Goal: Task Accomplishment & Management: Use online tool/utility

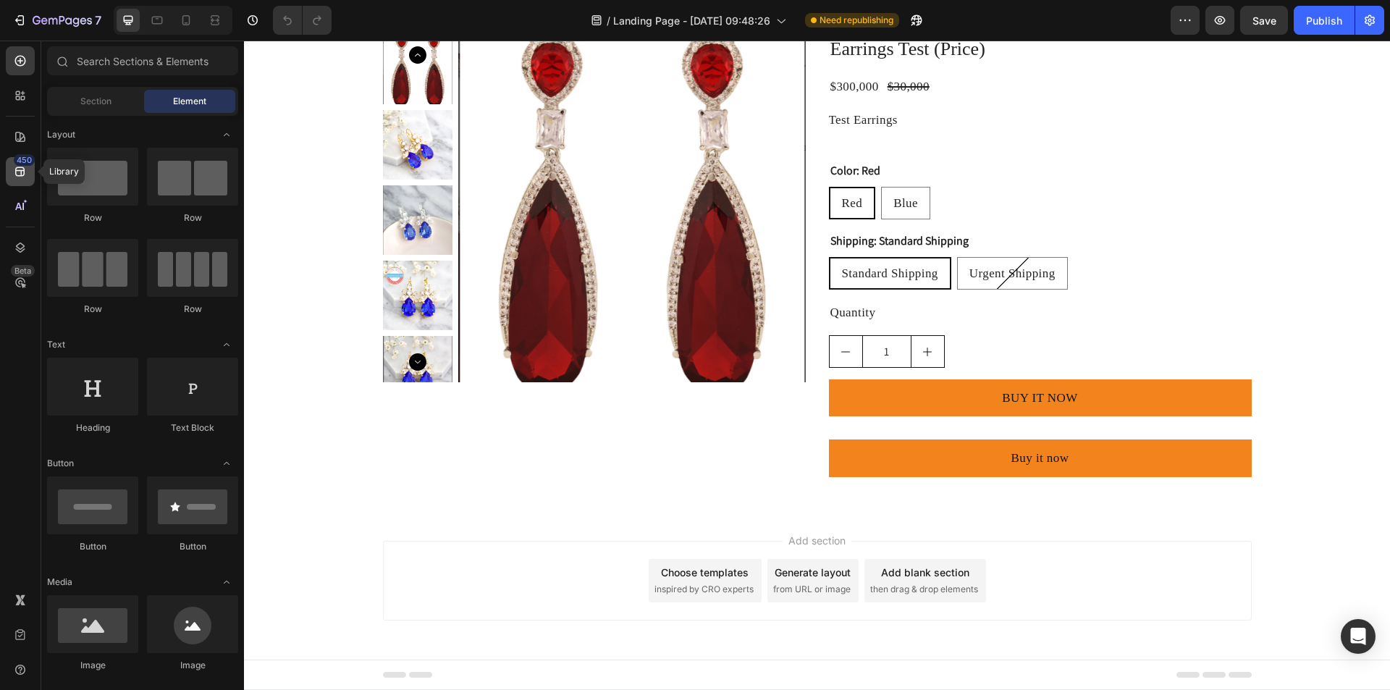
click at [30, 163] on div "450" at bounding box center [24, 160] width 21 height 12
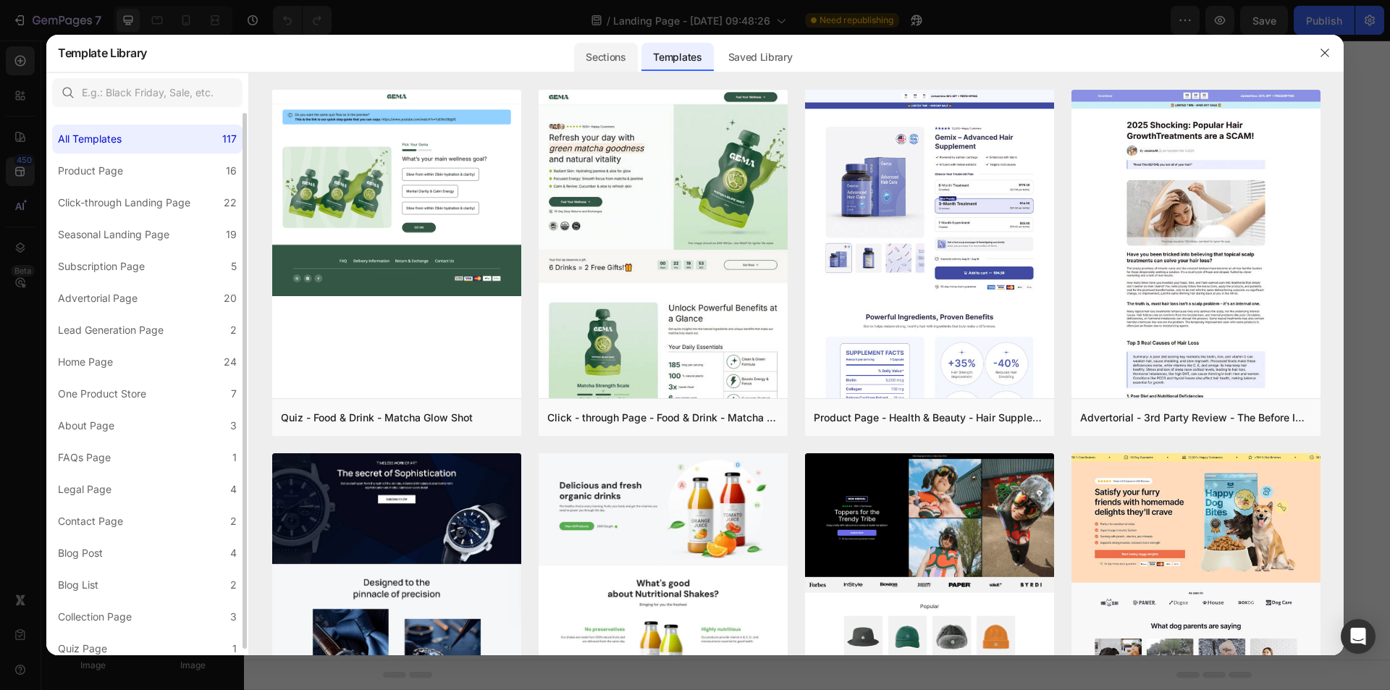
click at [614, 67] on div "Sections" at bounding box center [605, 57] width 63 height 29
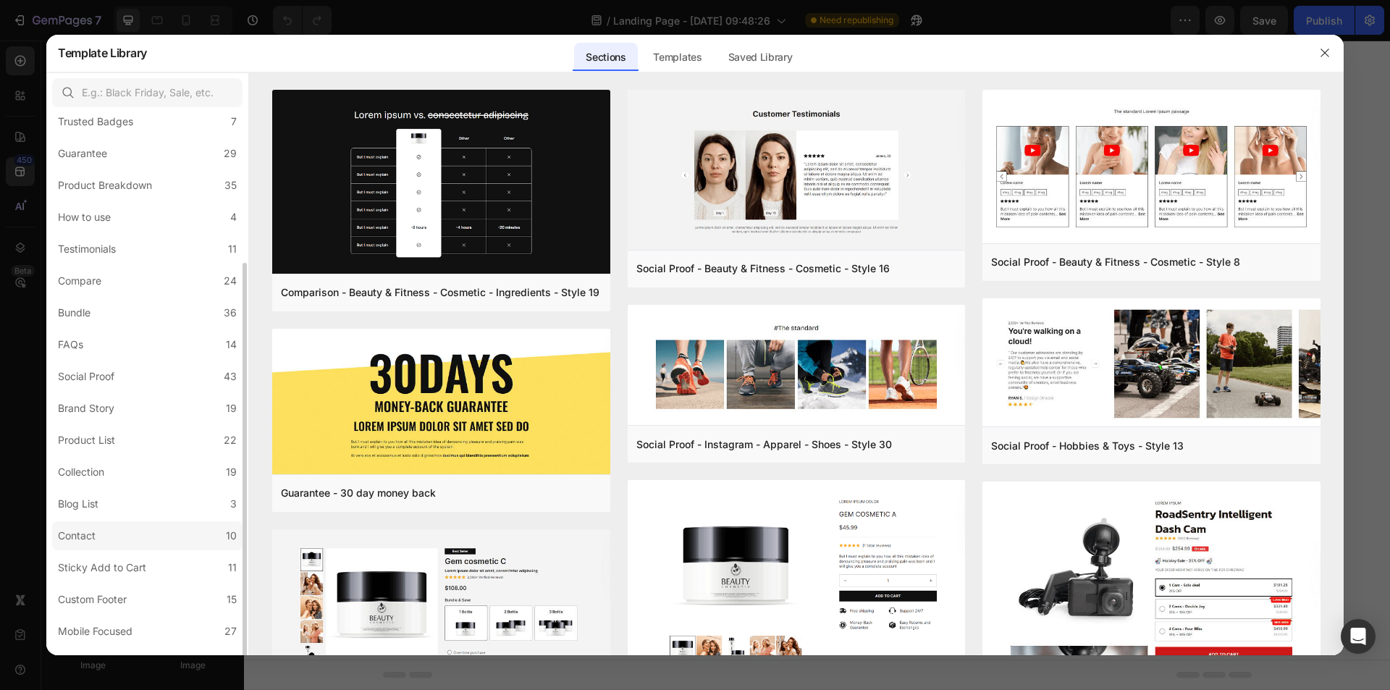
scroll to position [166, 0]
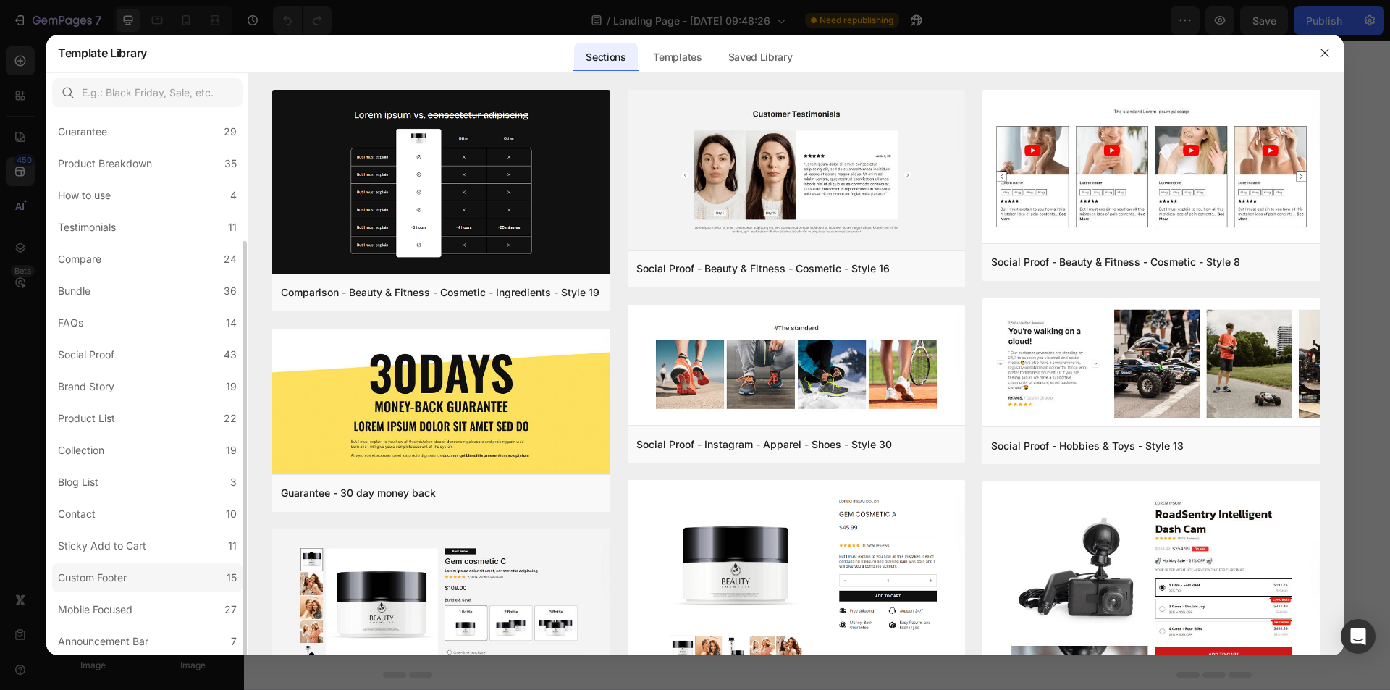
click at [143, 585] on label "Custom Footer 15" at bounding box center [147, 577] width 190 height 29
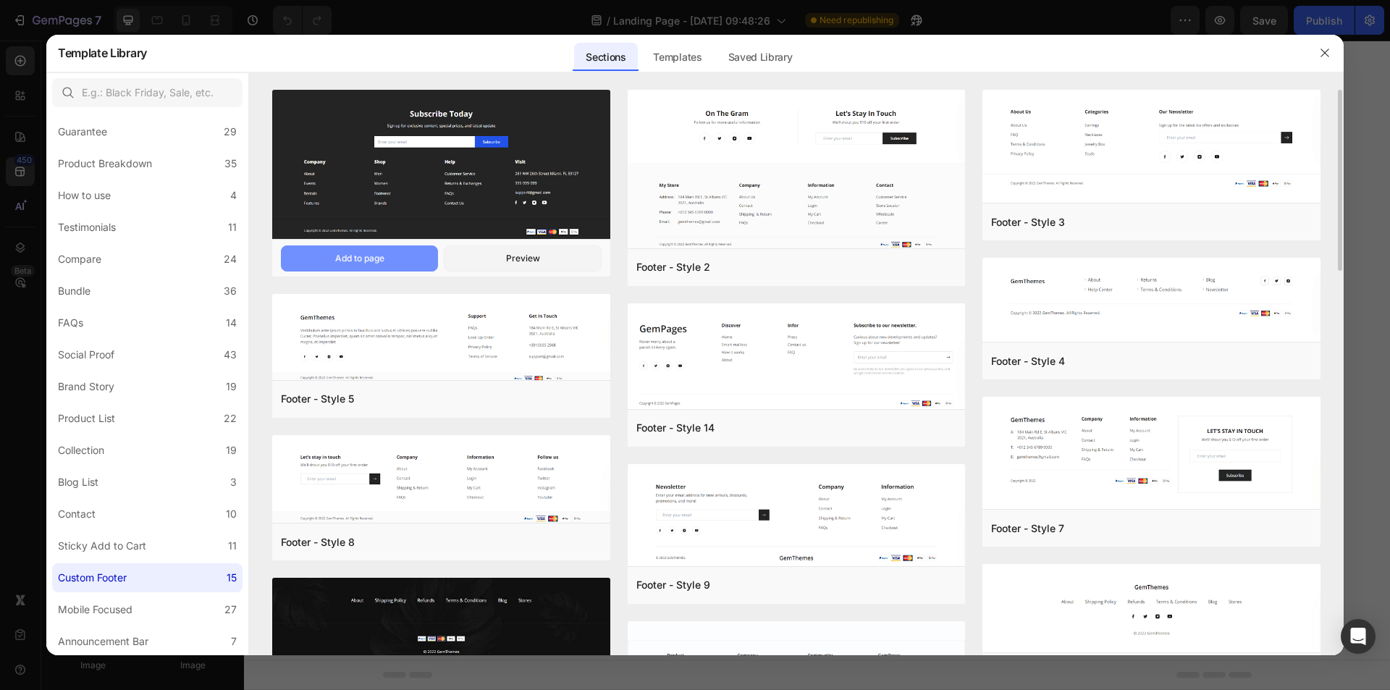
click at [365, 260] on div "Add to page" at bounding box center [359, 258] width 49 height 13
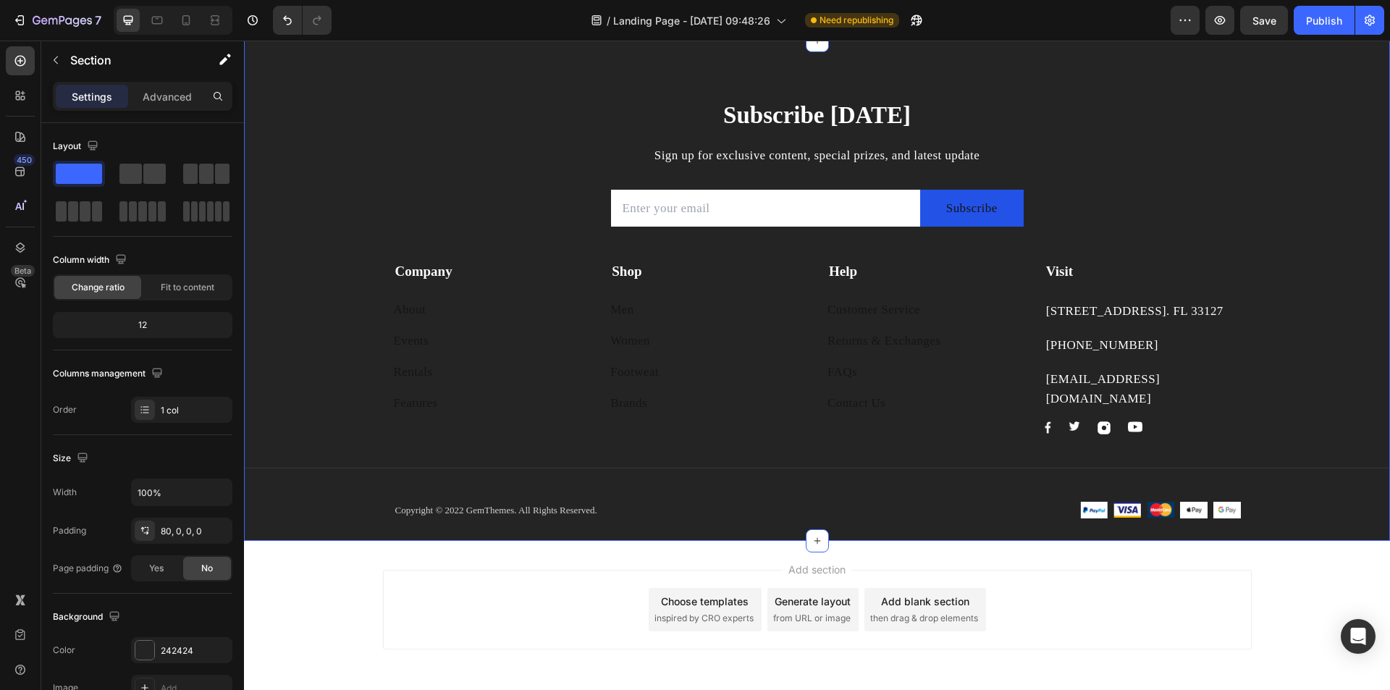
scroll to position [385, 0]
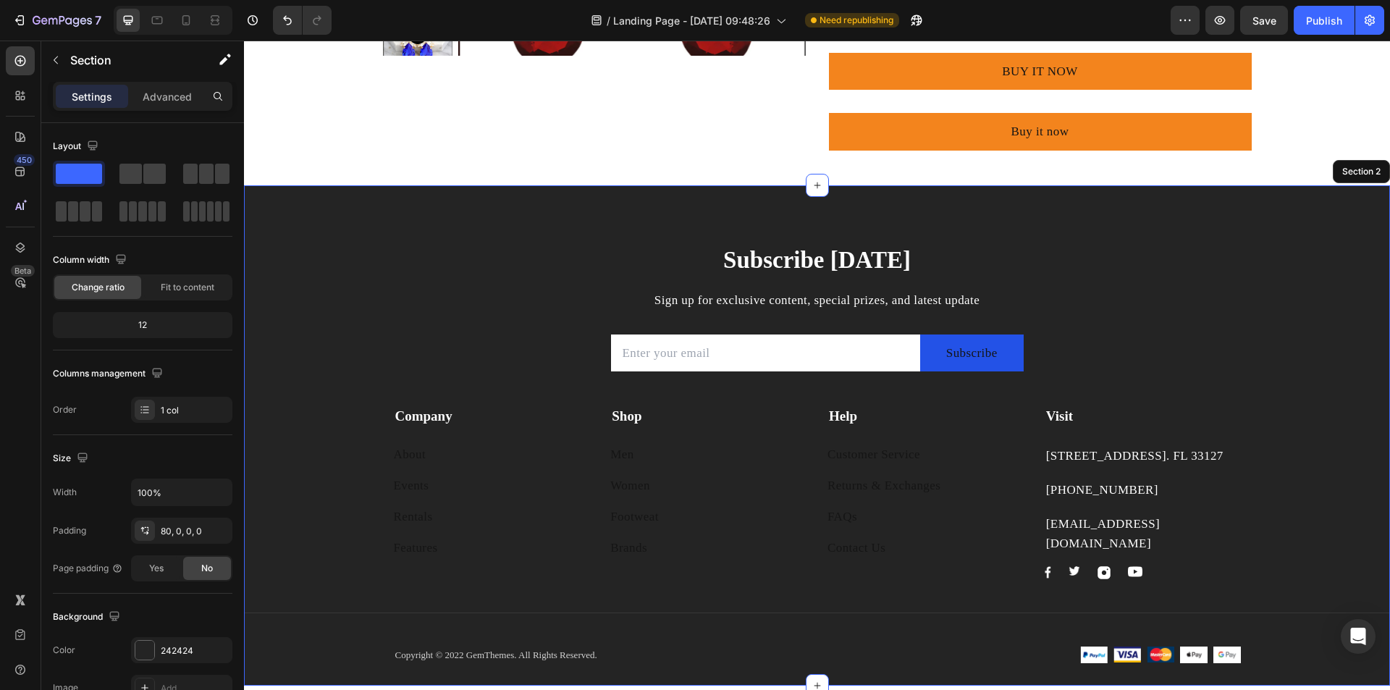
click at [1221, 234] on div "Subscribe [DATE] Heading Sign up for exclusive content, special prizes, and lat…" at bounding box center [817, 435] width 1146 height 500
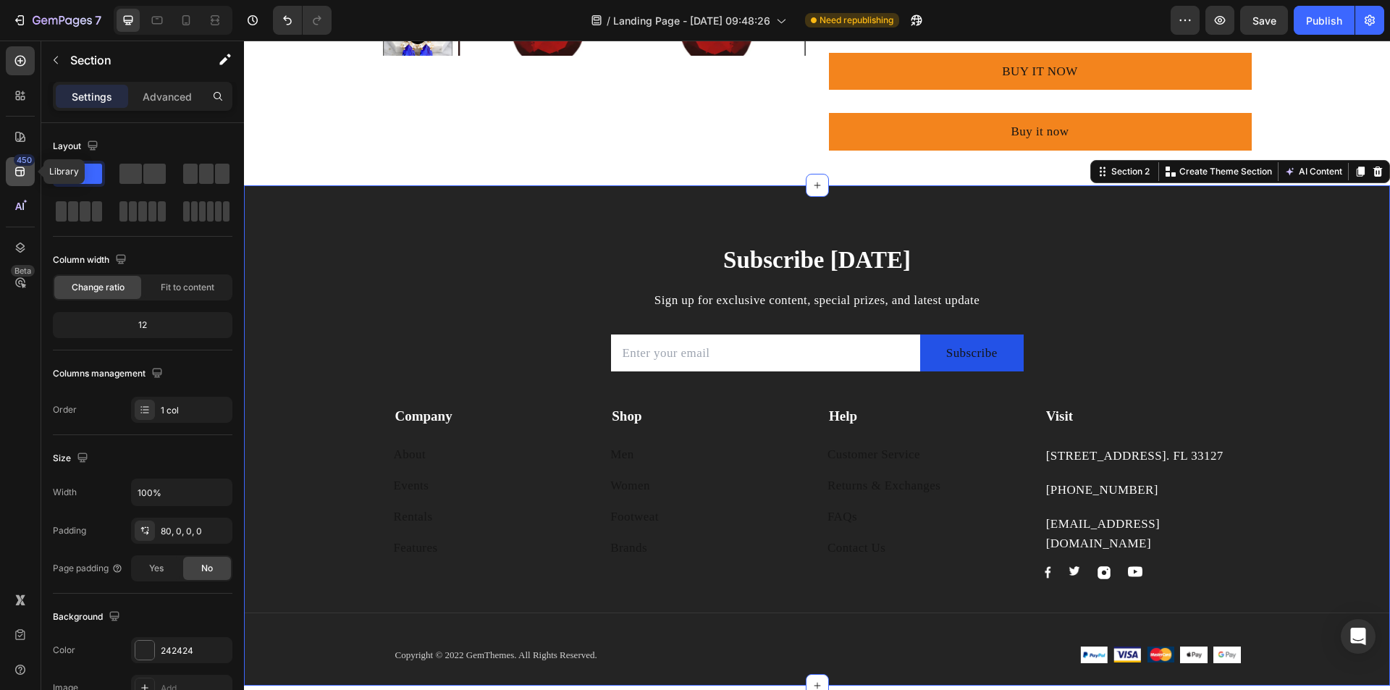
click at [27, 177] on icon at bounding box center [20, 171] width 14 height 14
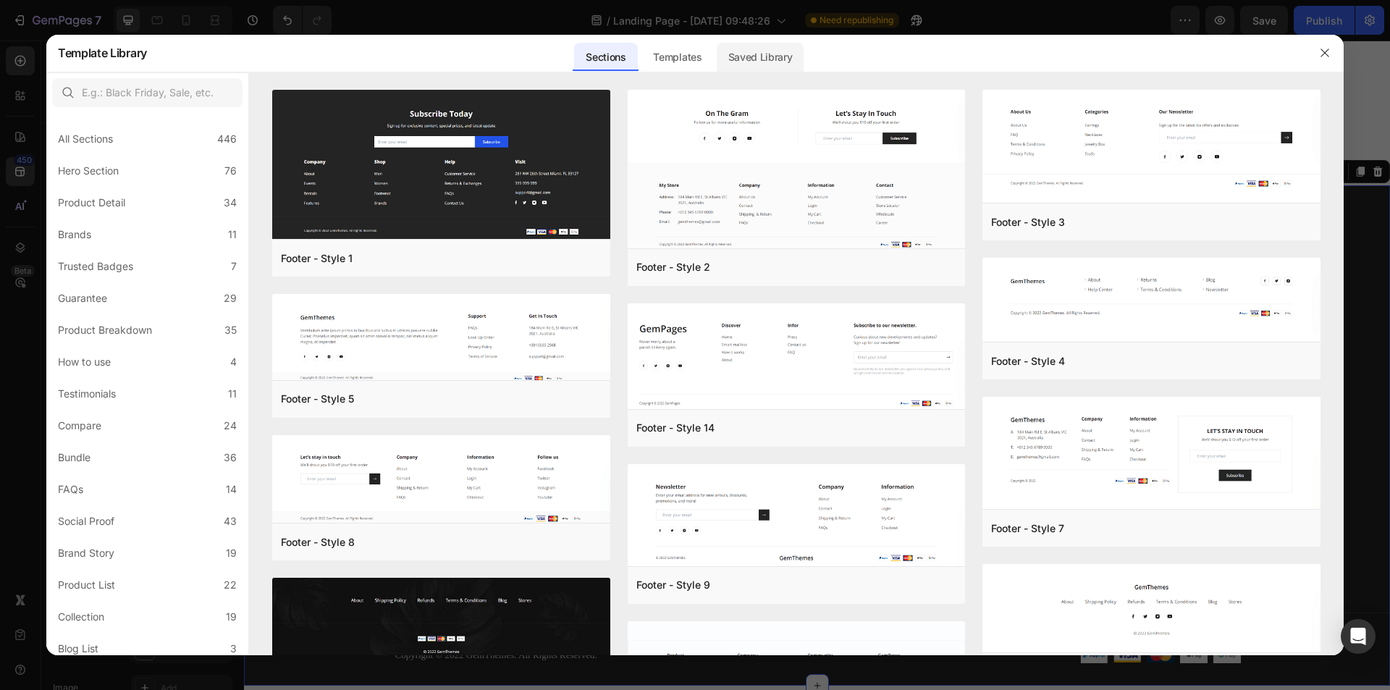
click at [758, 66] on div "Saved Library" at bounding box center [760, 57] width 88 height 29
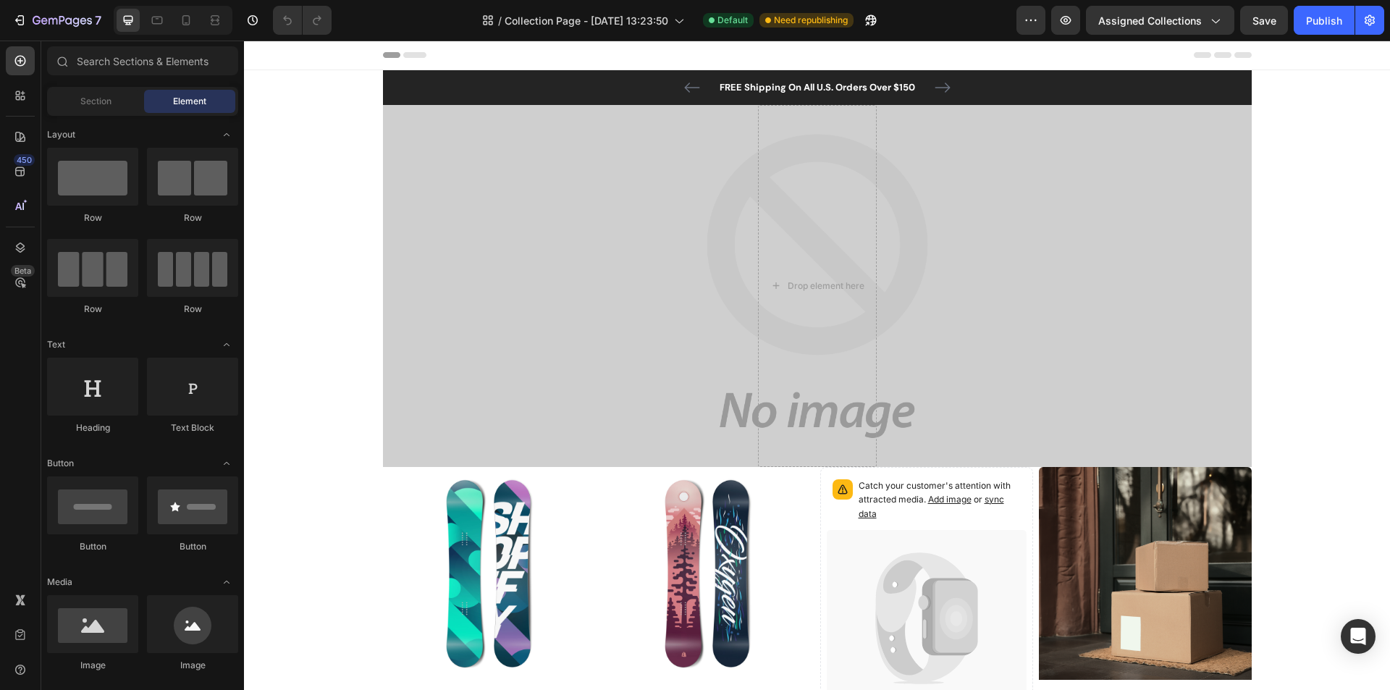
click at [394, 425] on div "Overlay" at bounding box center [817, 286] width 868 height 362
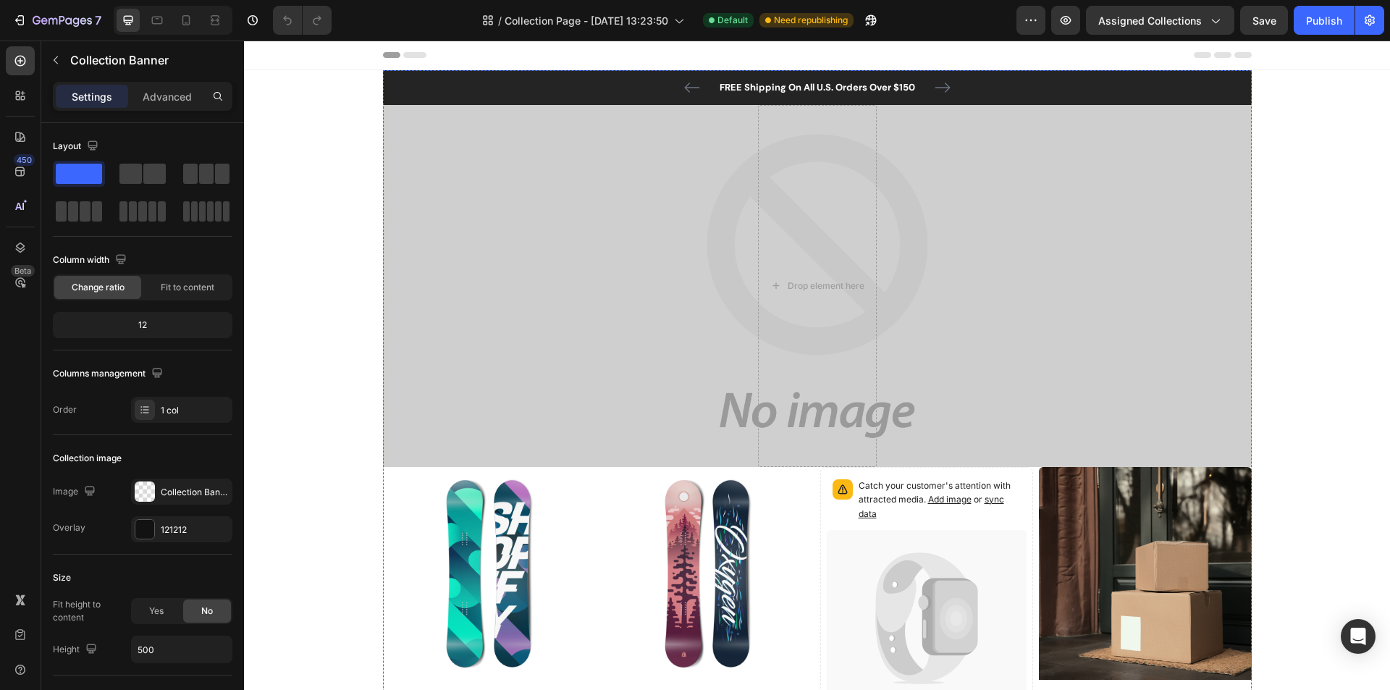
click at [647, 169] on div "Overlay" at bounding box center [817, 286] width 868 height 362
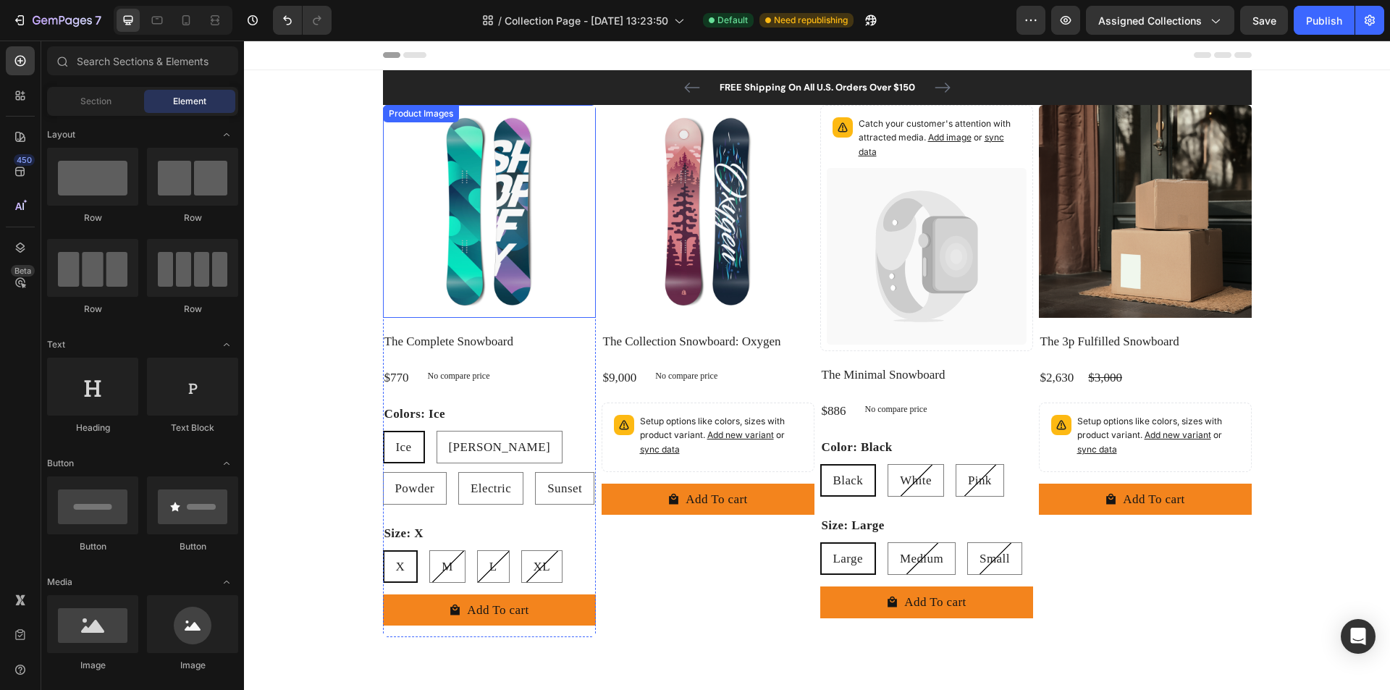
click at [504, 95] on div "FREE Shipping On All U.S. Orders Over $150 Text block 60-DAY FREE RETURNS Text …" at bounding box center [817, 87] width 847 height 17
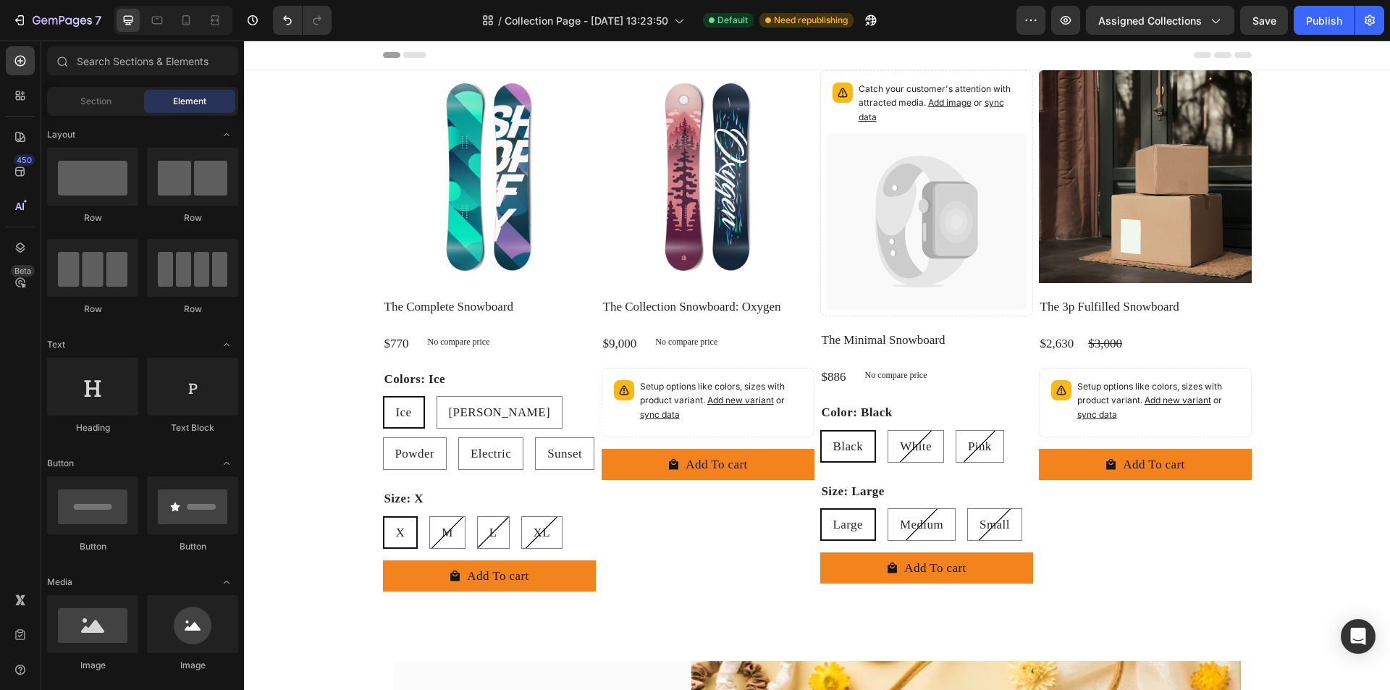
click at [421, 145] on img at bounding box center [489, 176] width 213 height 213
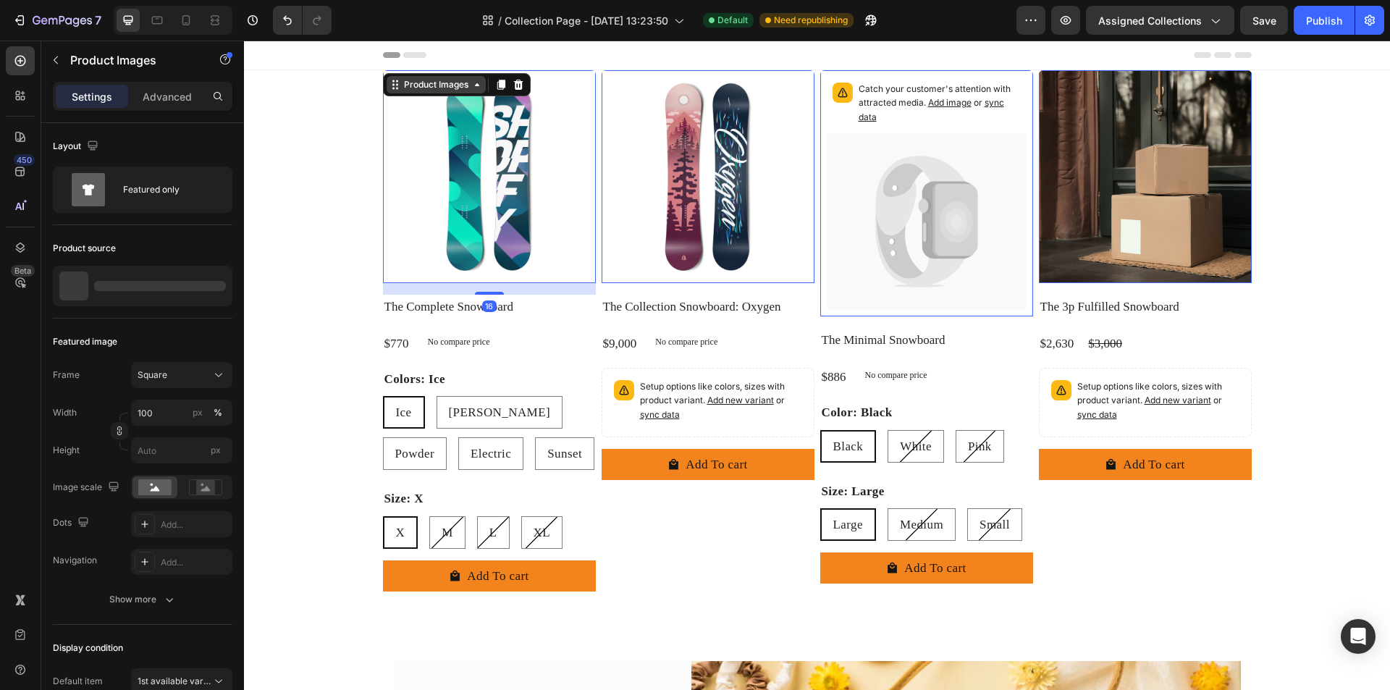
click at [410, 85] on div "Product Images" at bounding box center [436, 84] width 70 height 13
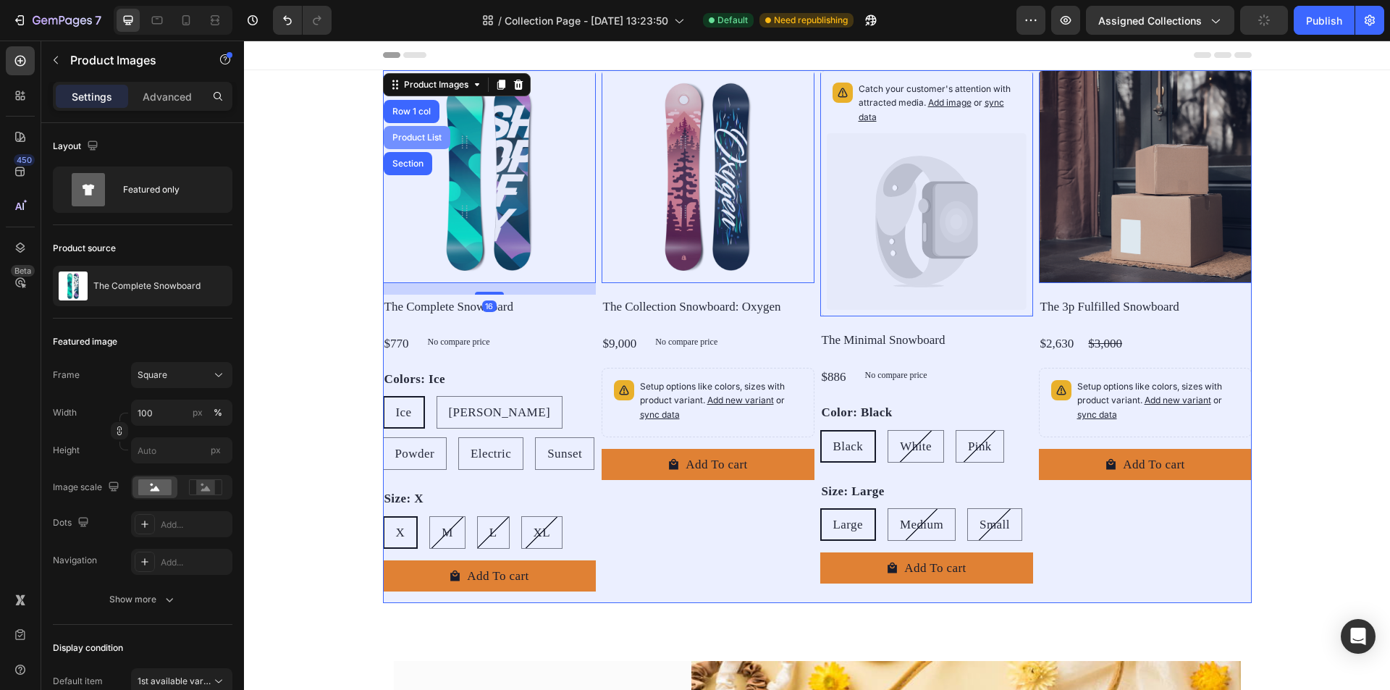
click at [415, 133] on div "Product List" at bounding box center [416, 137] width 55 height 9
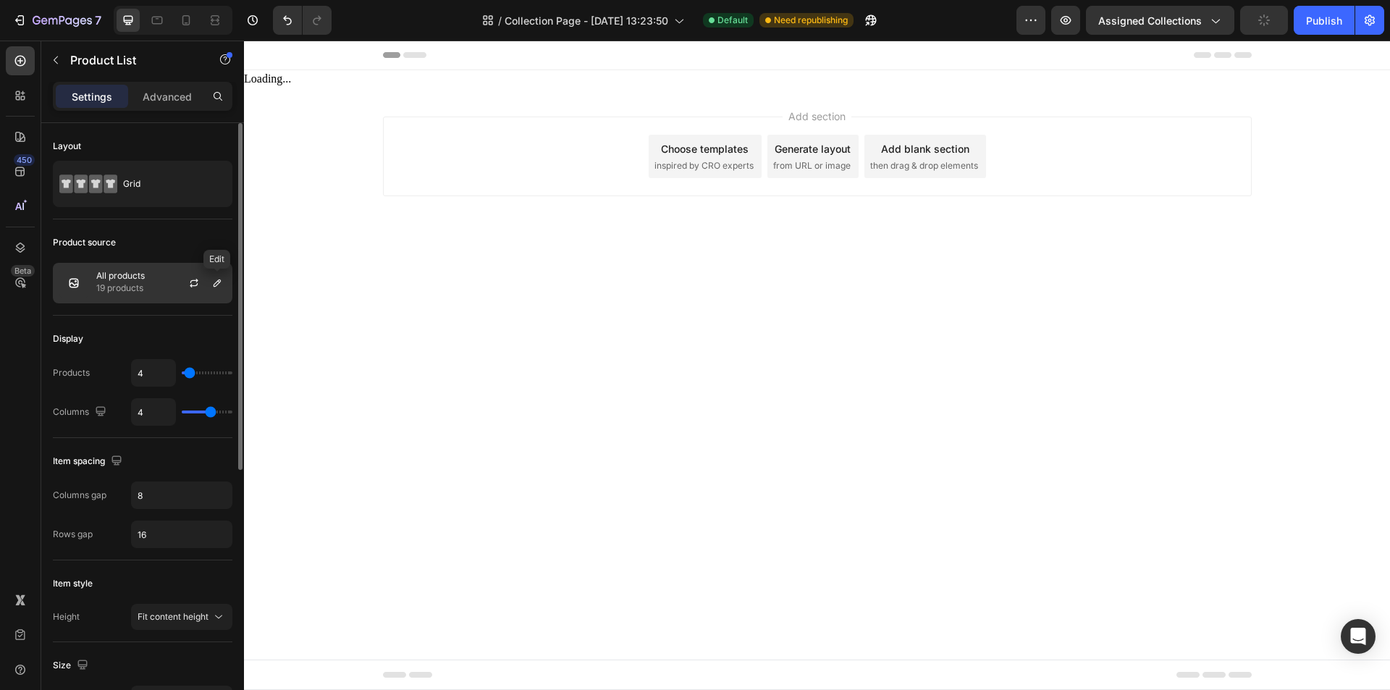
click at [158, 288] on div "All products 19 products" at bounding box center [142, 283] width 179 height 41
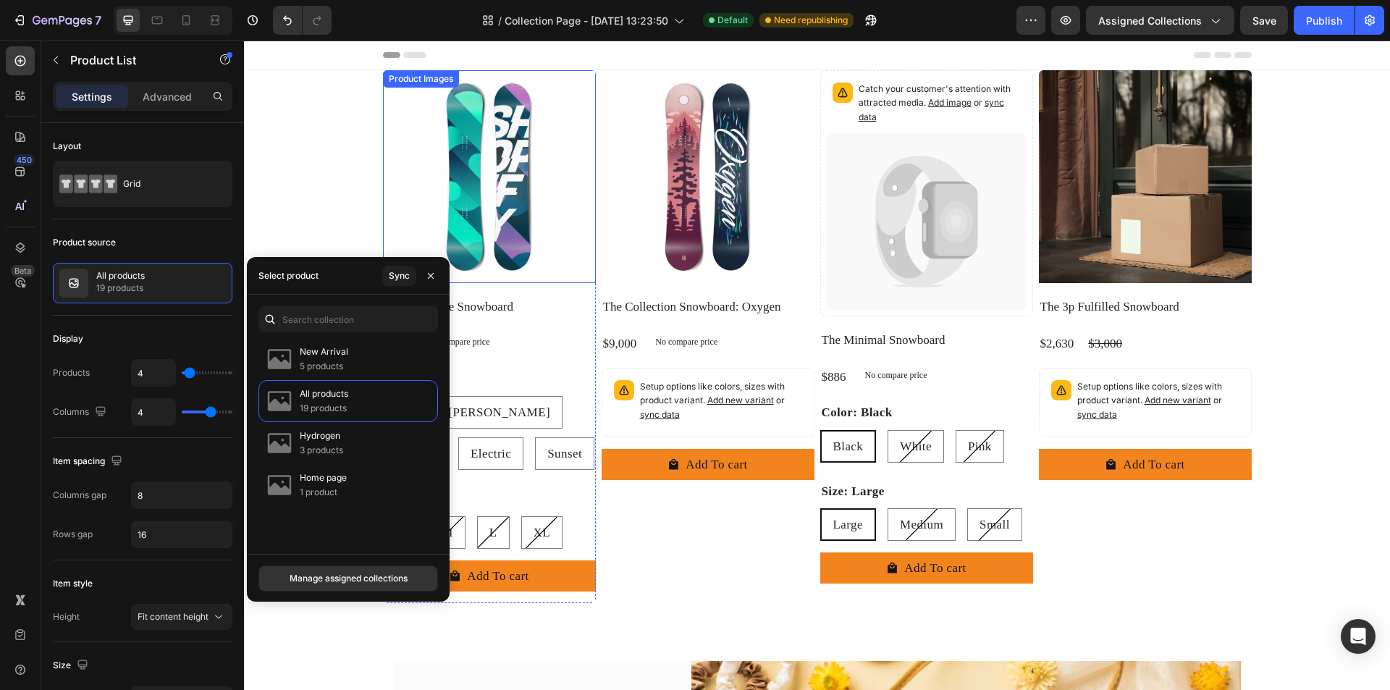
click at [394, 109] on img at bounding box center [489, 176] width 213 height 213
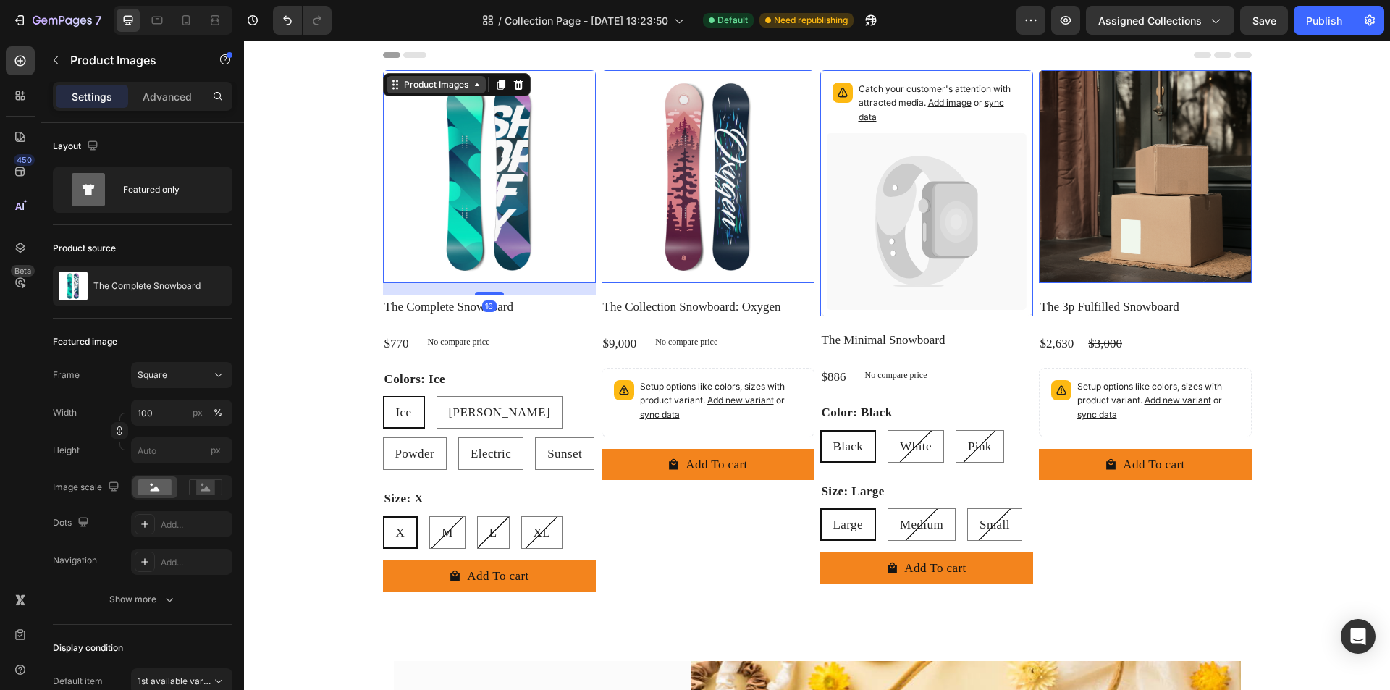
click at [392, 80] on icon at bounding box center [395, 85] width 12 height 12
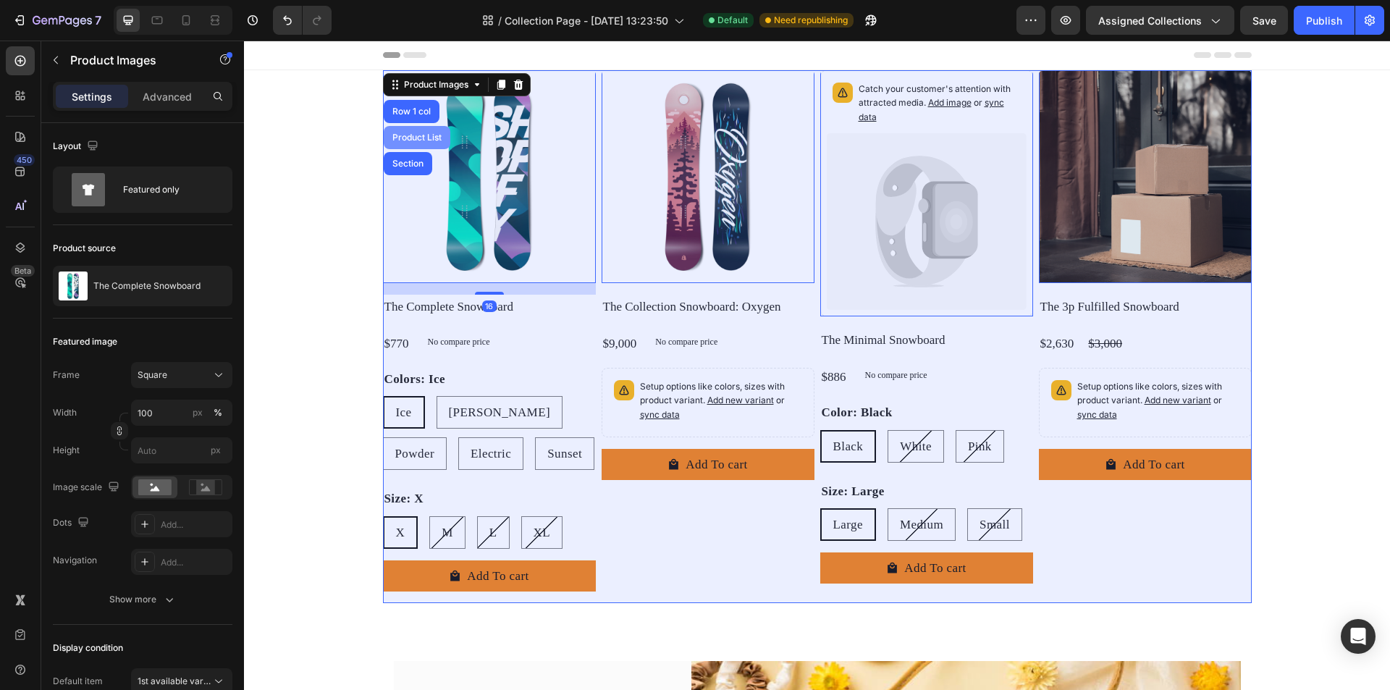
click at [407, 129] on div "Product List" at bounding box center [417, 137] width 67 height 23
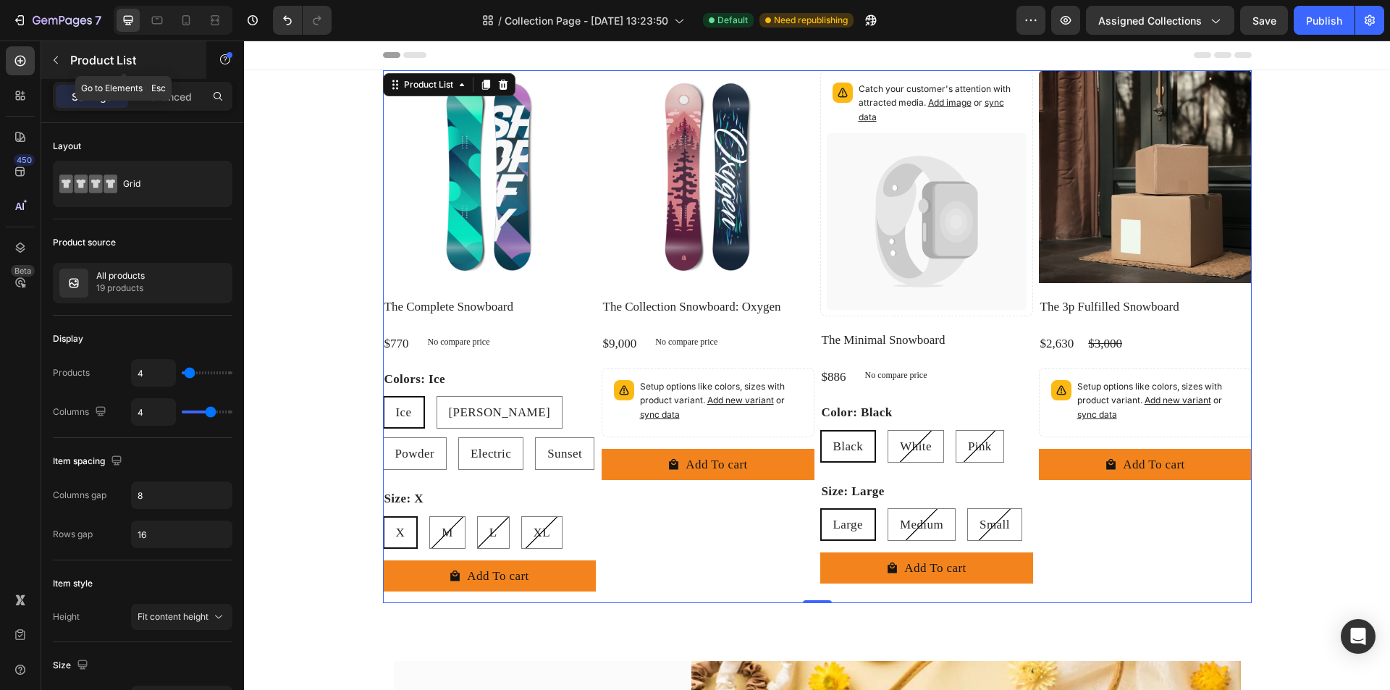
click at [43, 57] on div "Product List" at bounding box center [123, 60] width 165 height 38
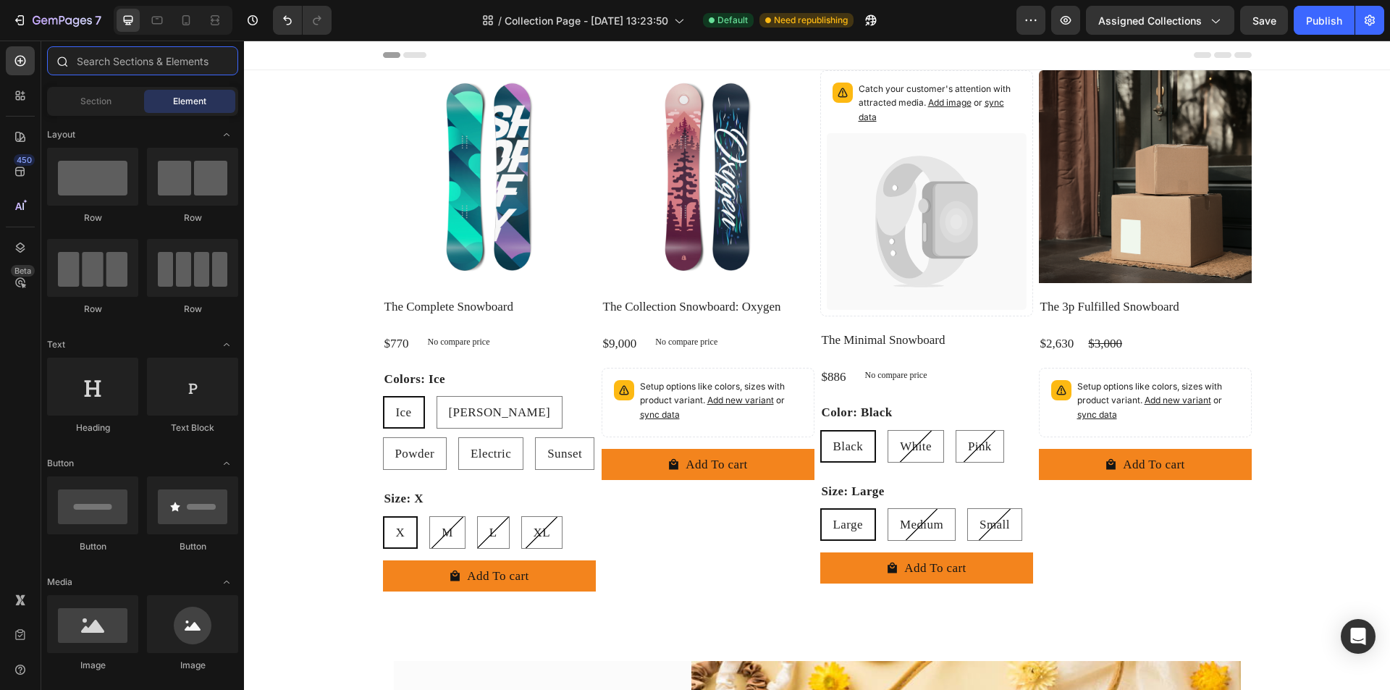
click at [90, 58] on input "text" at bounding box center [142, 60] width 191 height 29
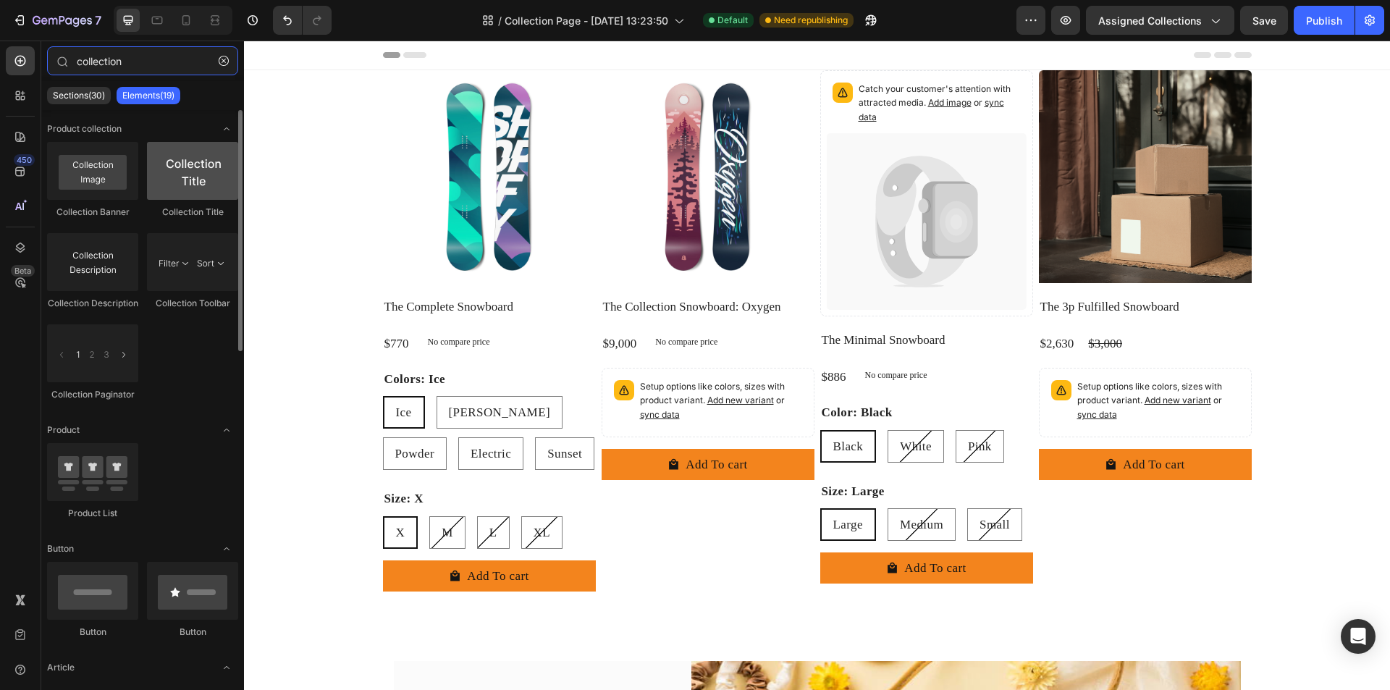
type input "collection"
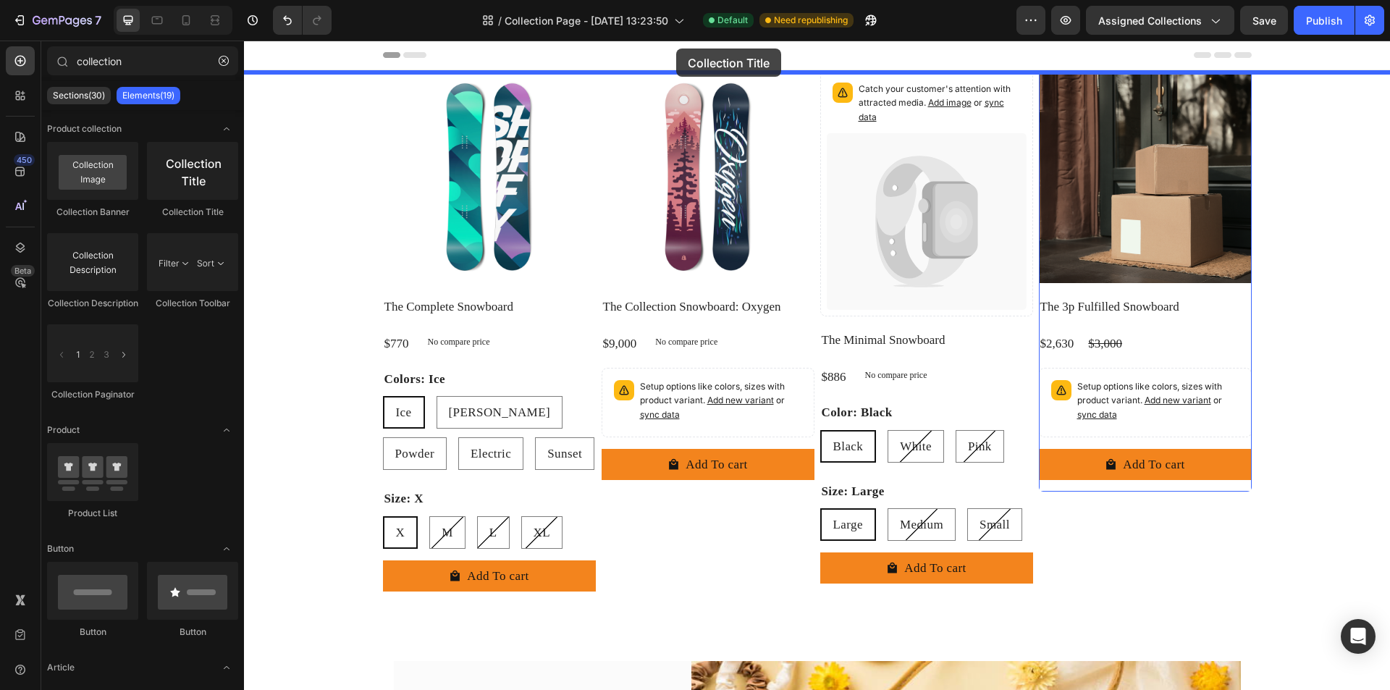
drag, startPoint x: 454, startPoint y: 233, endPoint x: 676, endPoint y: 48, distance: 288.8
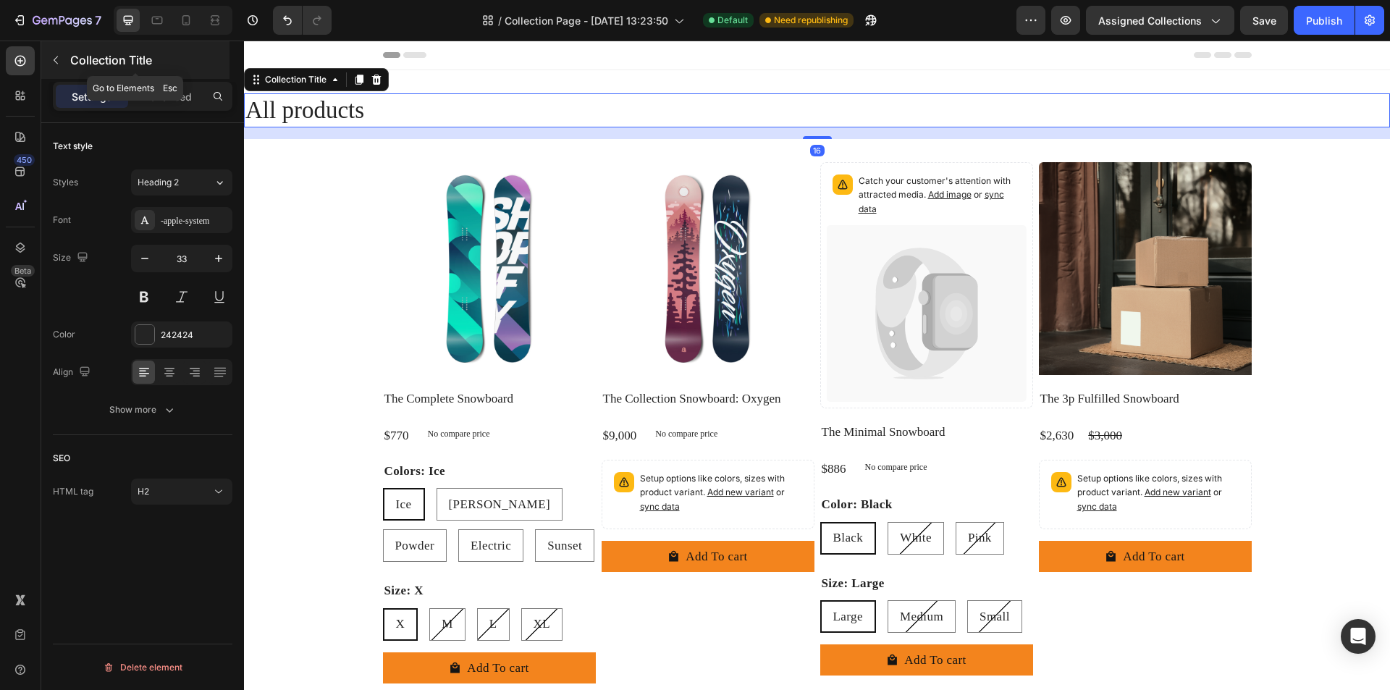
click at [56, 54] on icon "button" at bounding box center [56, 60] width 12 height 12
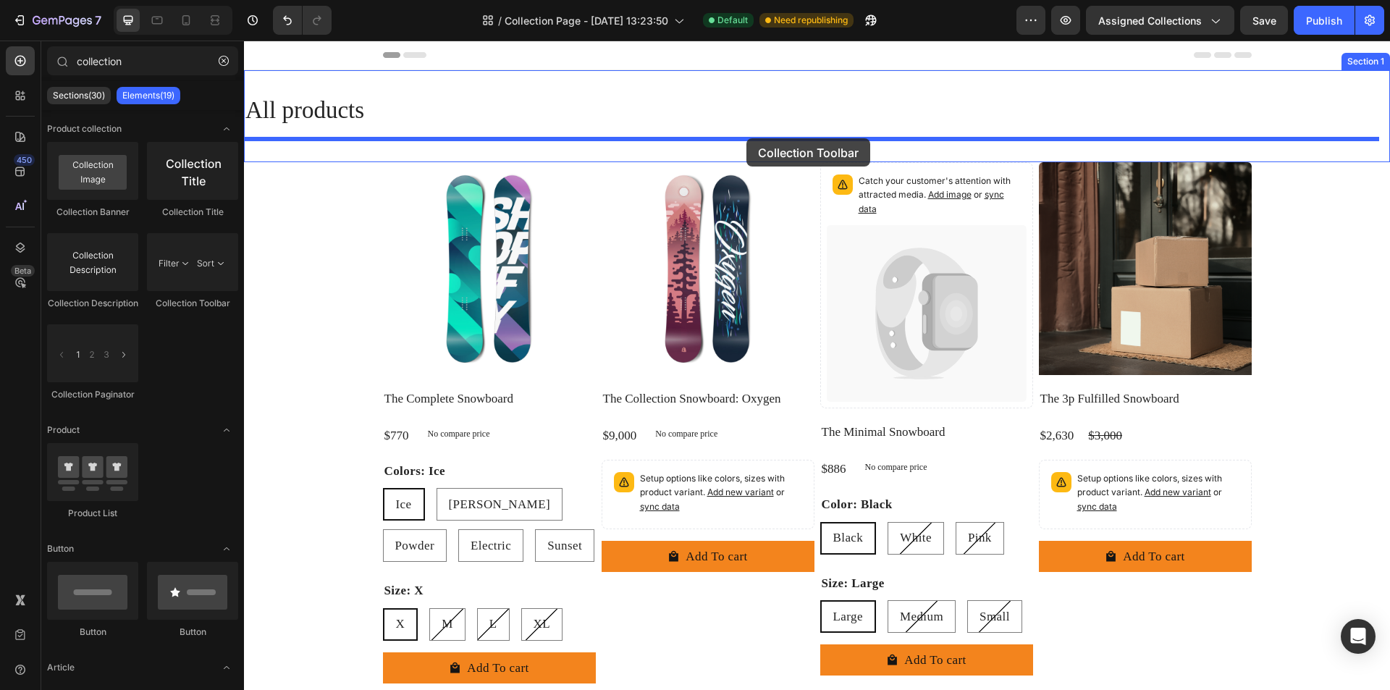
drag, startPoint x: 443, startPoint y: 173, endPoint x: 746, endPoint y: 138, distance: 305.2
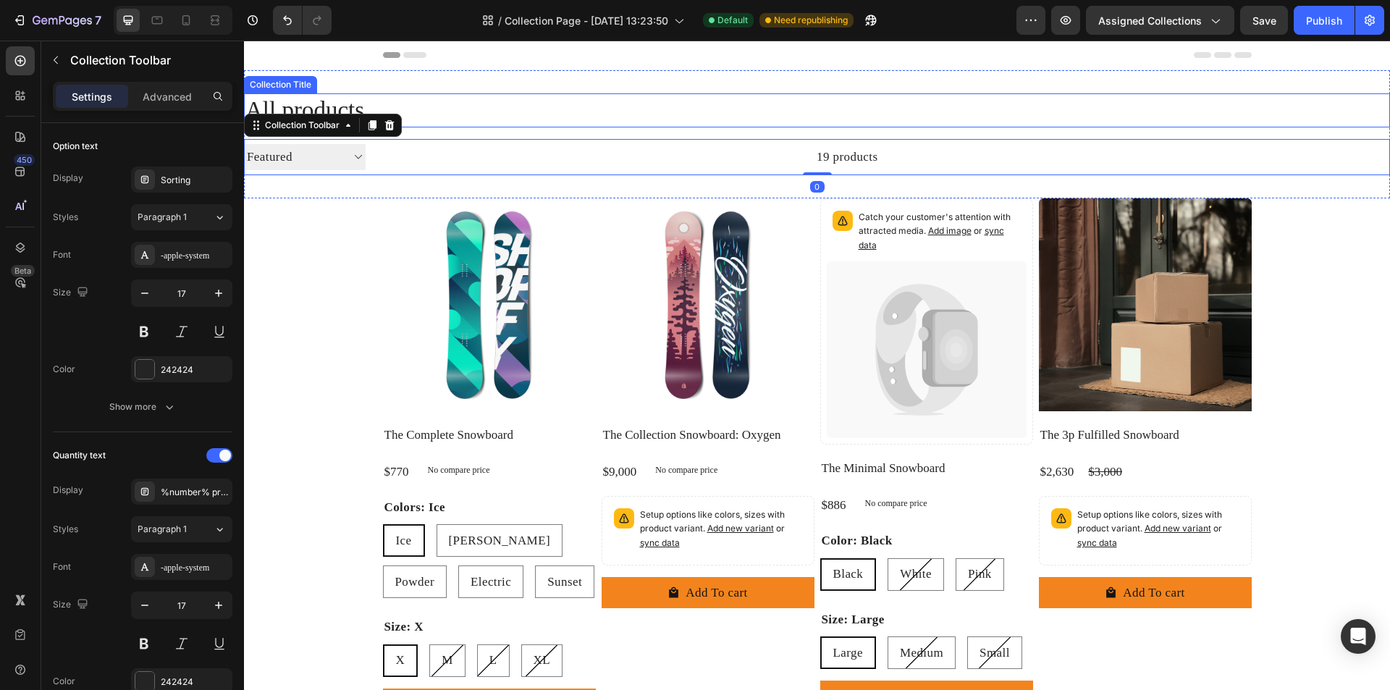
click at [434, 111] on h2 "All products" at bounding box center [817, 110] width 1146 height 34
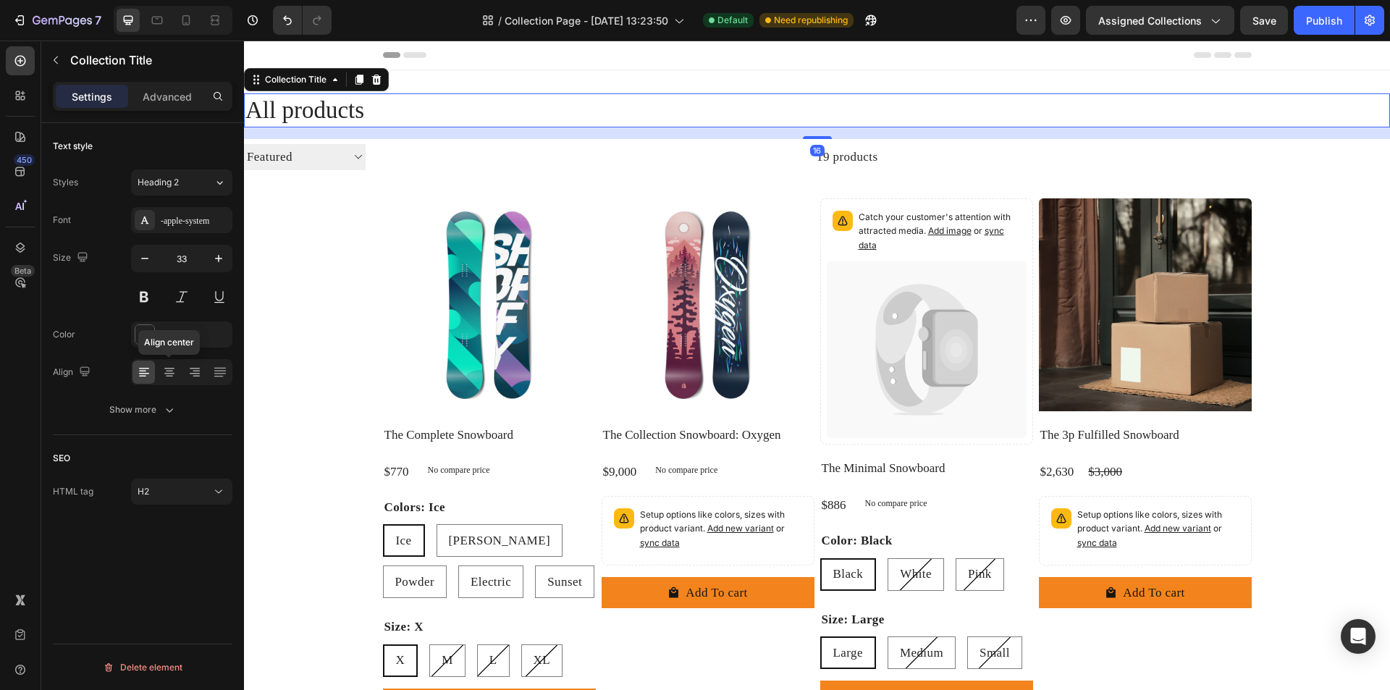
click at [169, 376] on icon at bounding box center [169, 376] width 7 height 1
click at [630, 148] on div "19 products" at bounding box center [621, 157] width 512 height 36
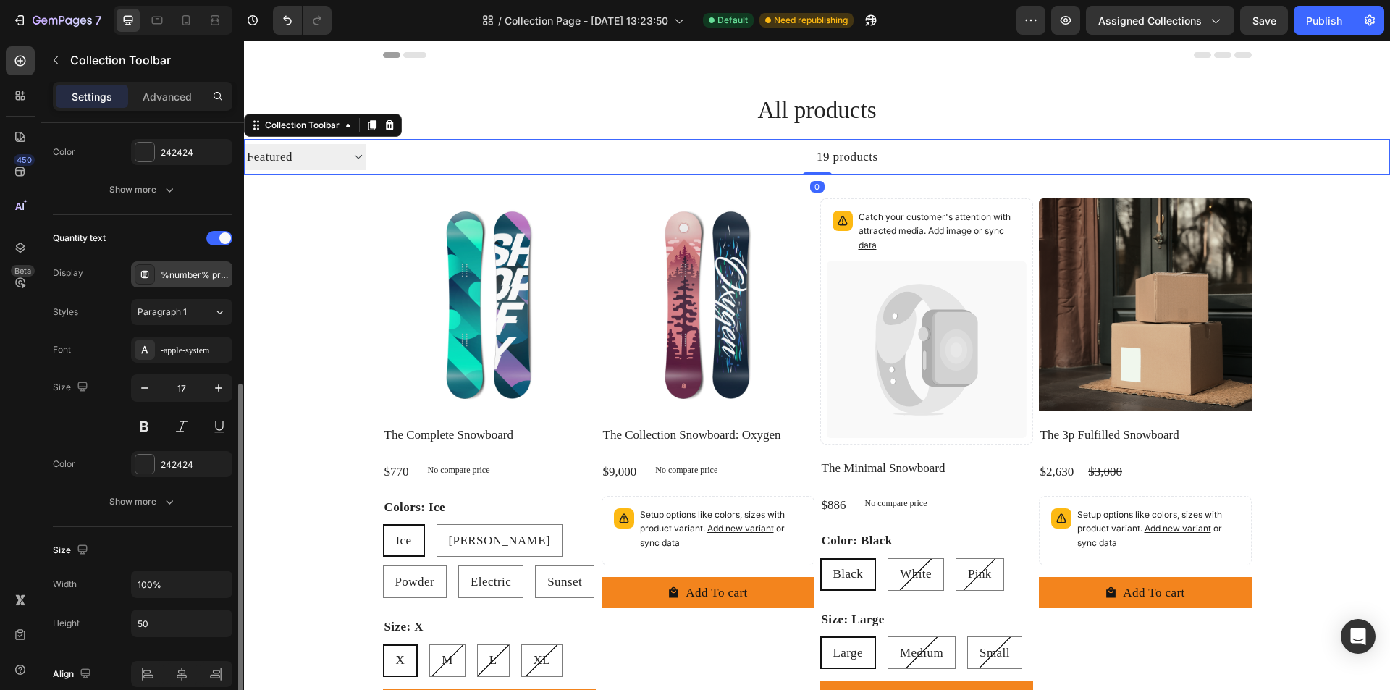
scroll to position [284, 0]
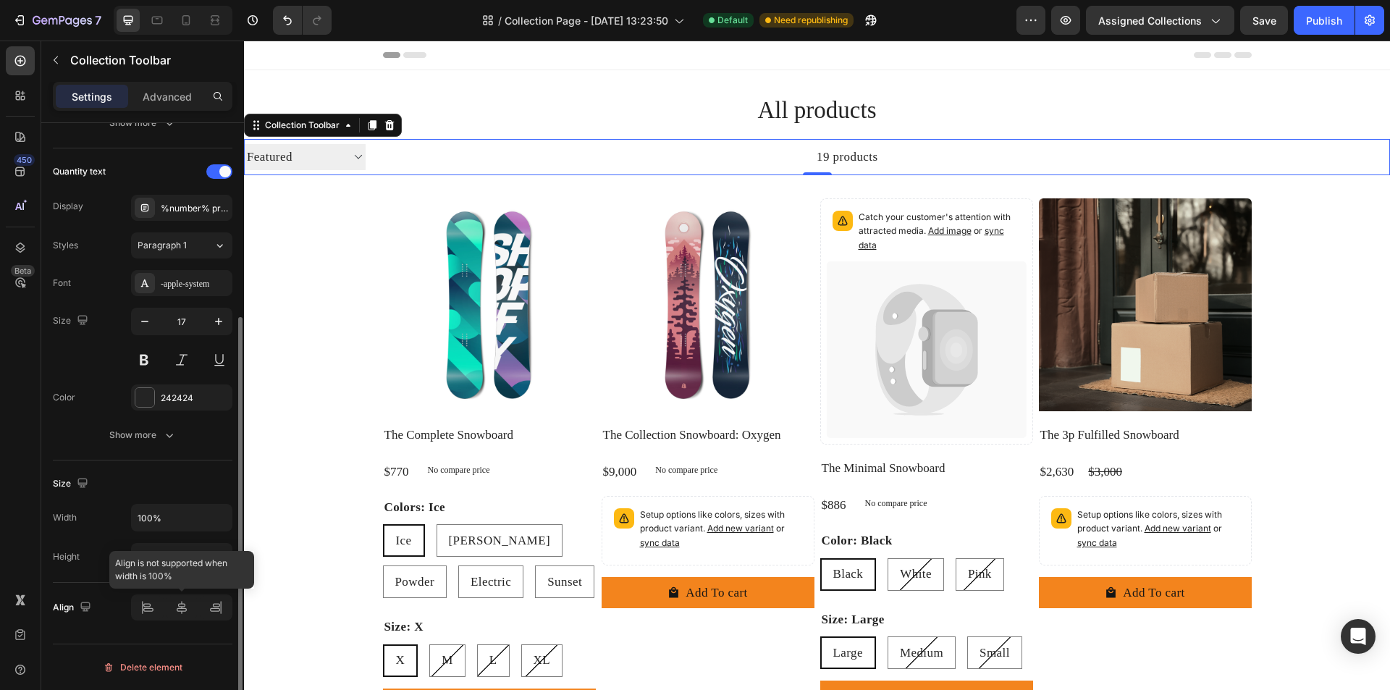
click at [180, 619] on div at bounding box center [181, 607] width 101 height 26
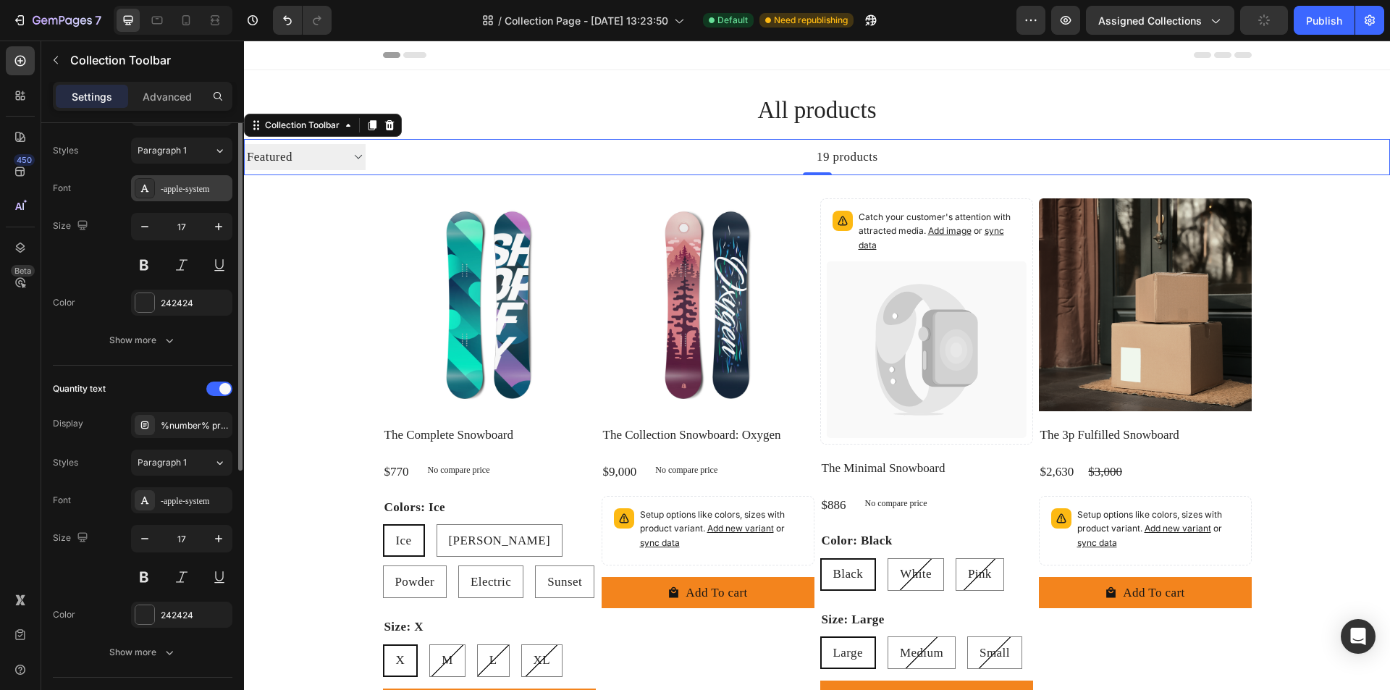
scroll to position [0, 0]
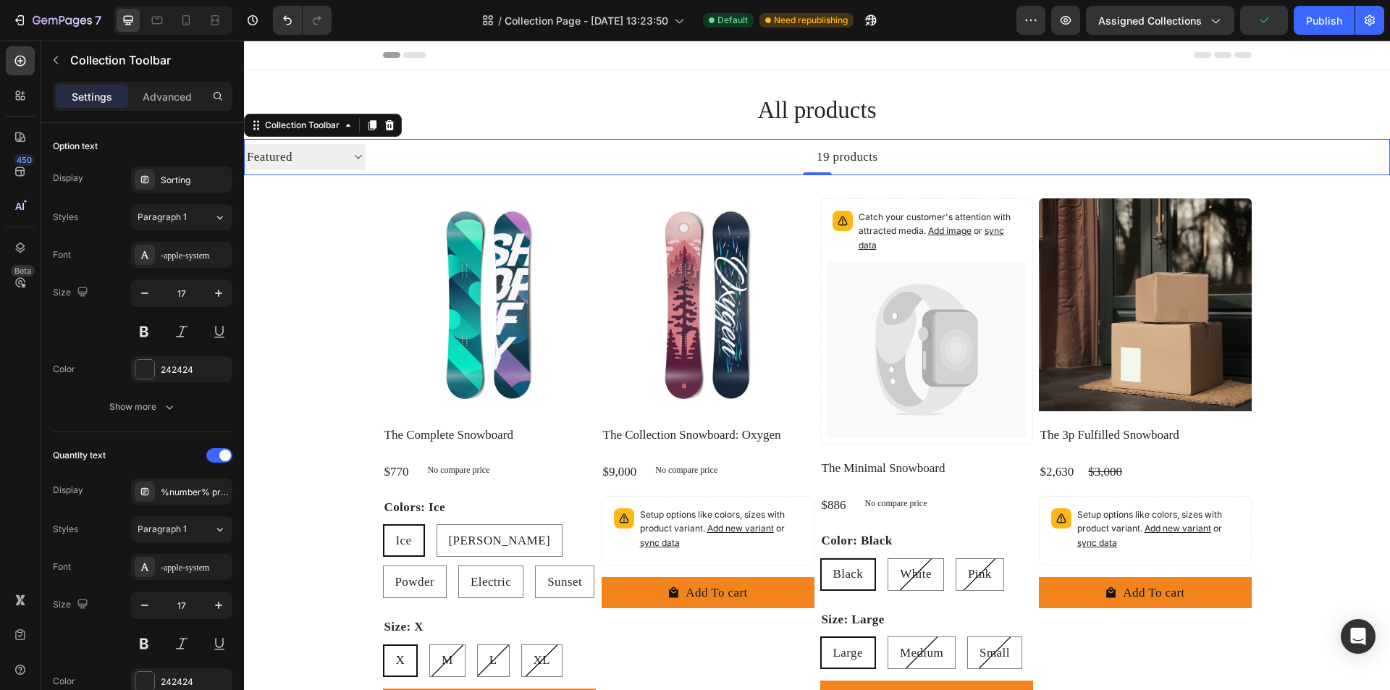
click at [324, 152] on select "Sorting Best selling Featured Alphabetically, A-Z Alphabetically, Z-A Price, lo…" at bounding box center [305, 156] width 122 height 25
select select
click at [244, 144] on select "Sorting Best selling Featured Alphabetically, A-Z Alphabetically, Z-A Price, lo…" at bounding box center [305, 156] width 122 height 25
click at [349, 160] on select "Sorting Best selling Featured Alphabetically, A-Z Alphabetically, Z-A Price, lo…" at bounding box center [305, 156] width 122 height 25
click at [74, 214] on div "Styles" at bounding box center [65, 217] width 25 height 13
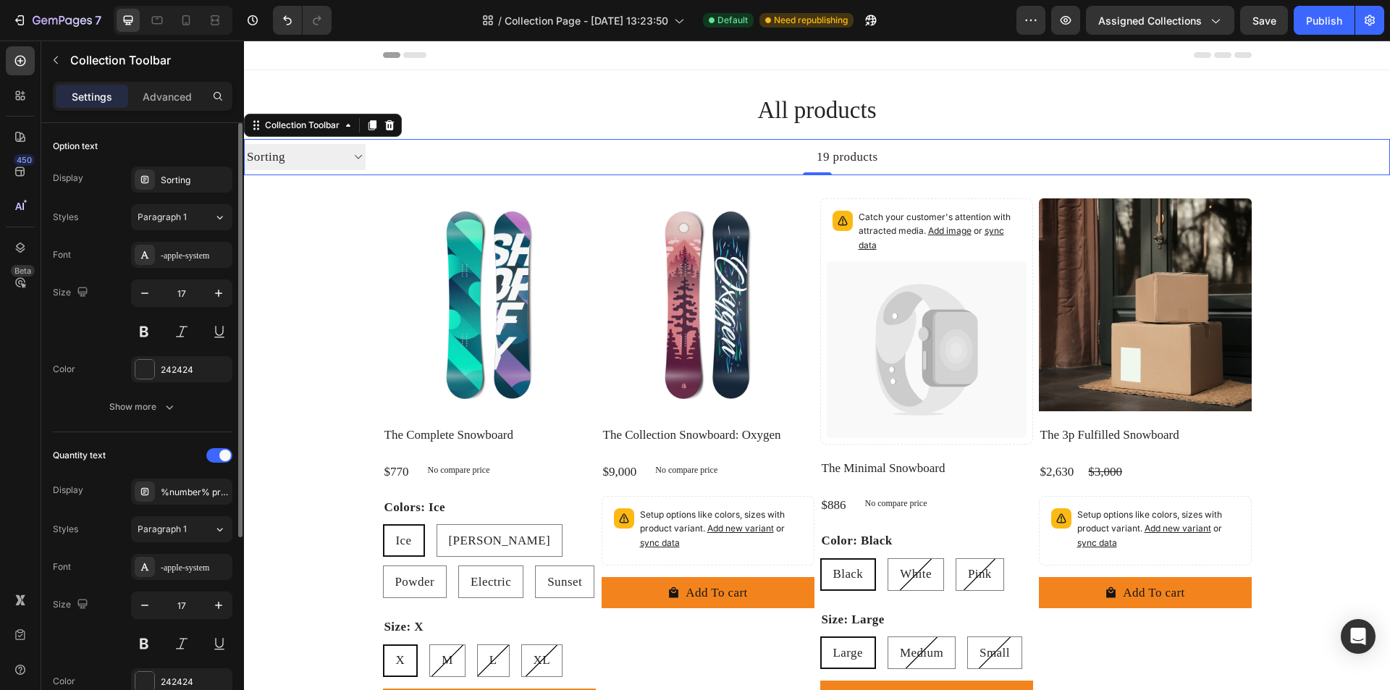
drag, startPoint x: 177, startPoint y: 155, endPoint x: 9, endPoint y: 110, distance: 173.8
click at [177, 155] on div "Option text" at bounding box center [142, 146] width 179 height 23
click at [798, 164] on div "19 products" at bounding box center [621, 157] width 512 height 36
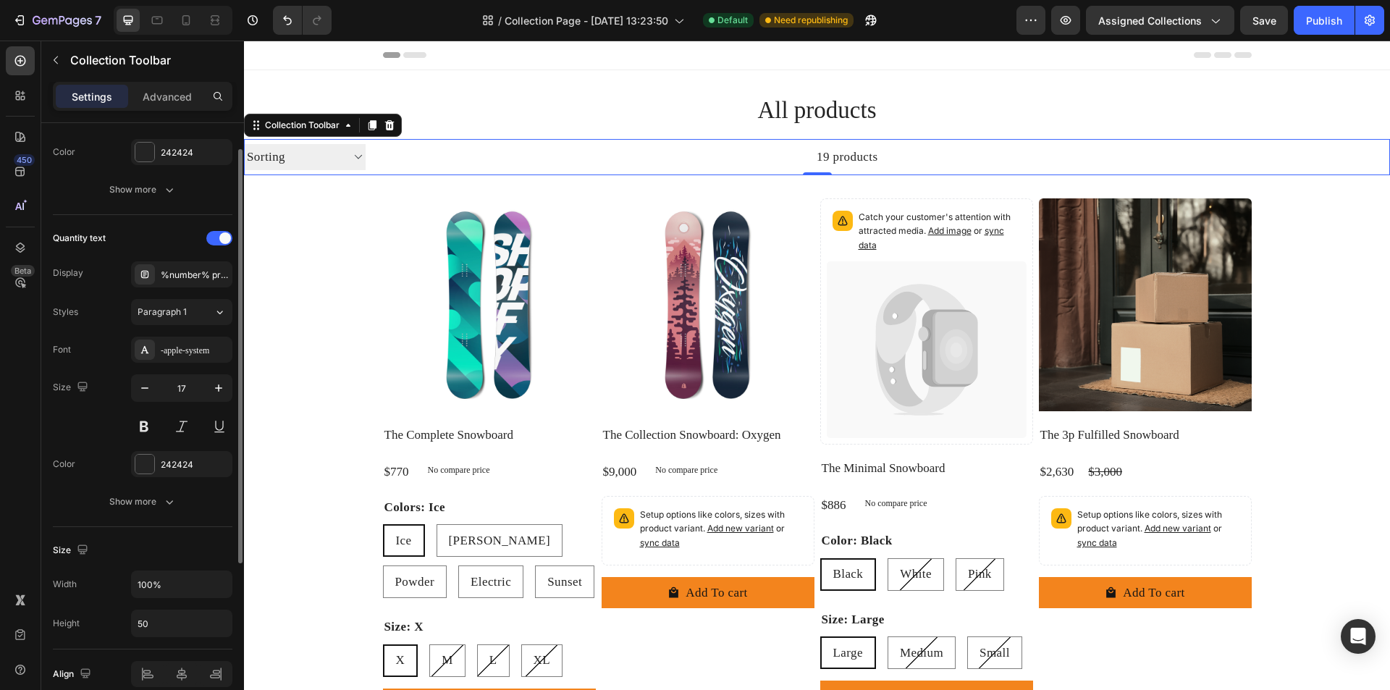
scroll to position [284, 0]
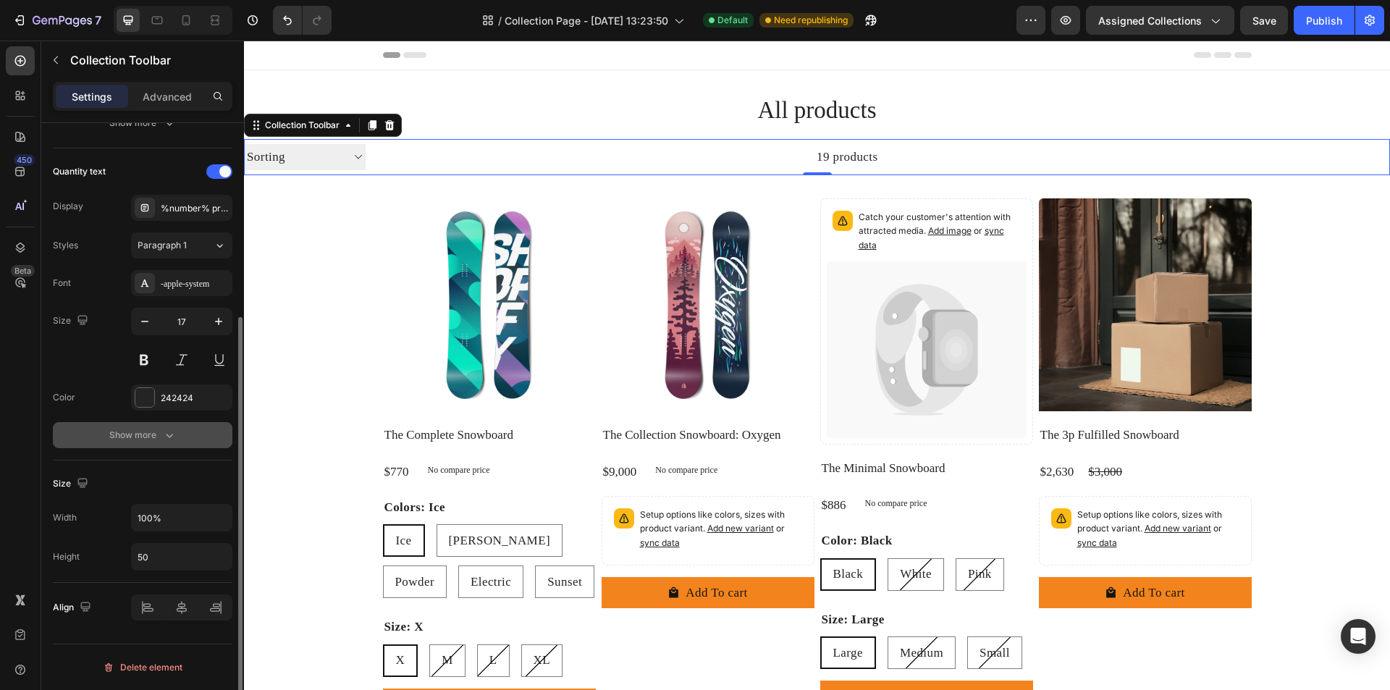
click at [179, 439] on button "Show more" at bounding box center [142, 435] width 179 height 26
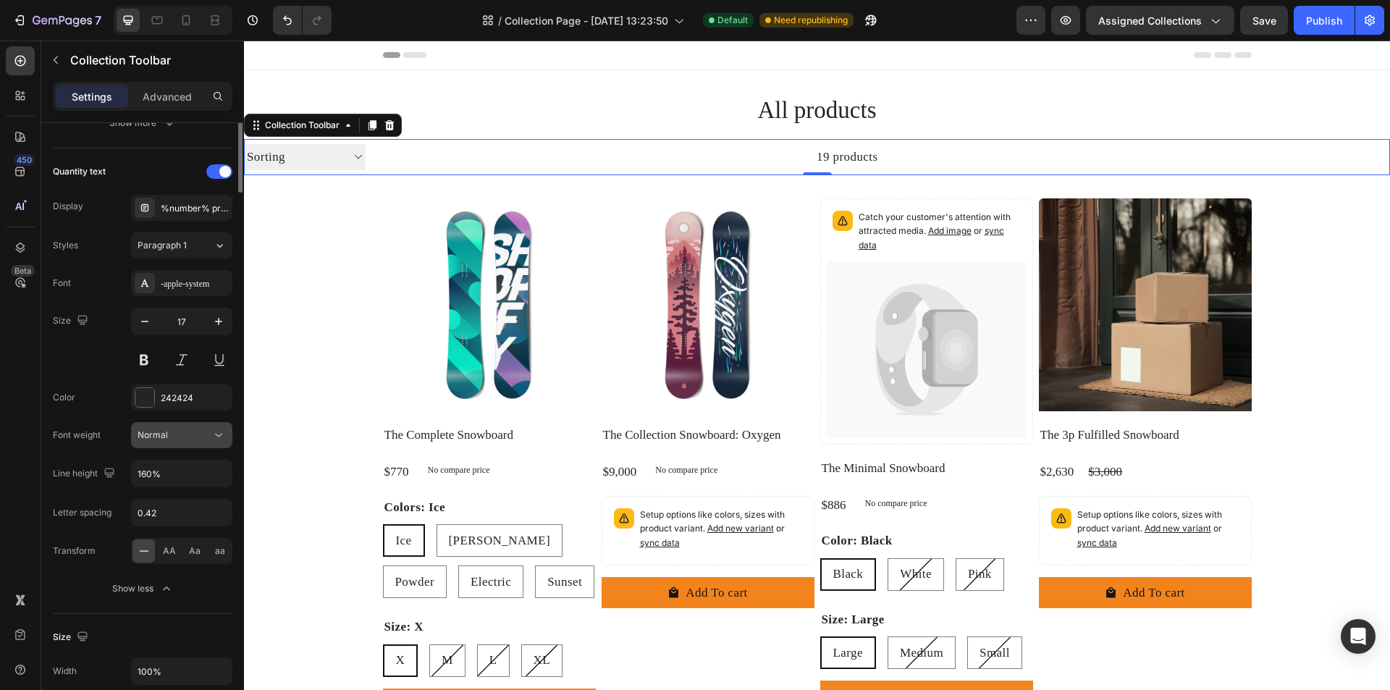
scroll to position [0, 0]
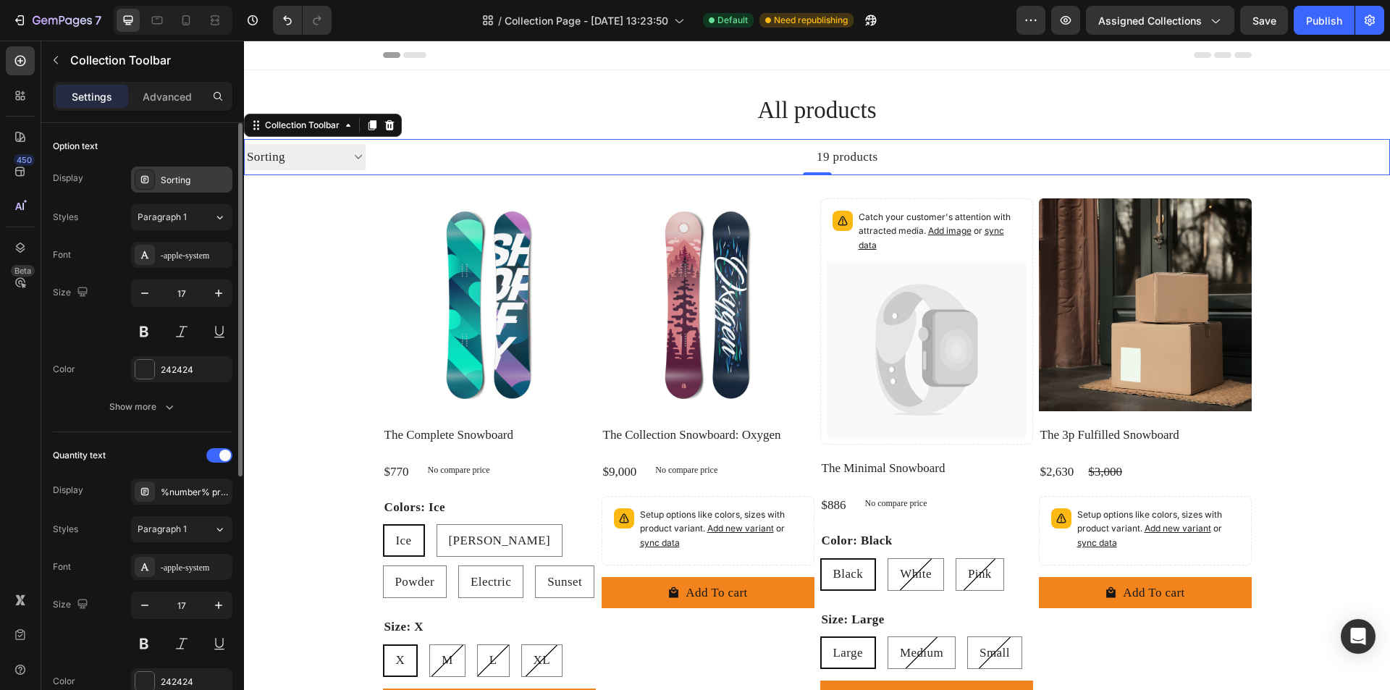
click at [199, 172] on div "Sorting" at bounding box center [181, 179] width 101 height 26
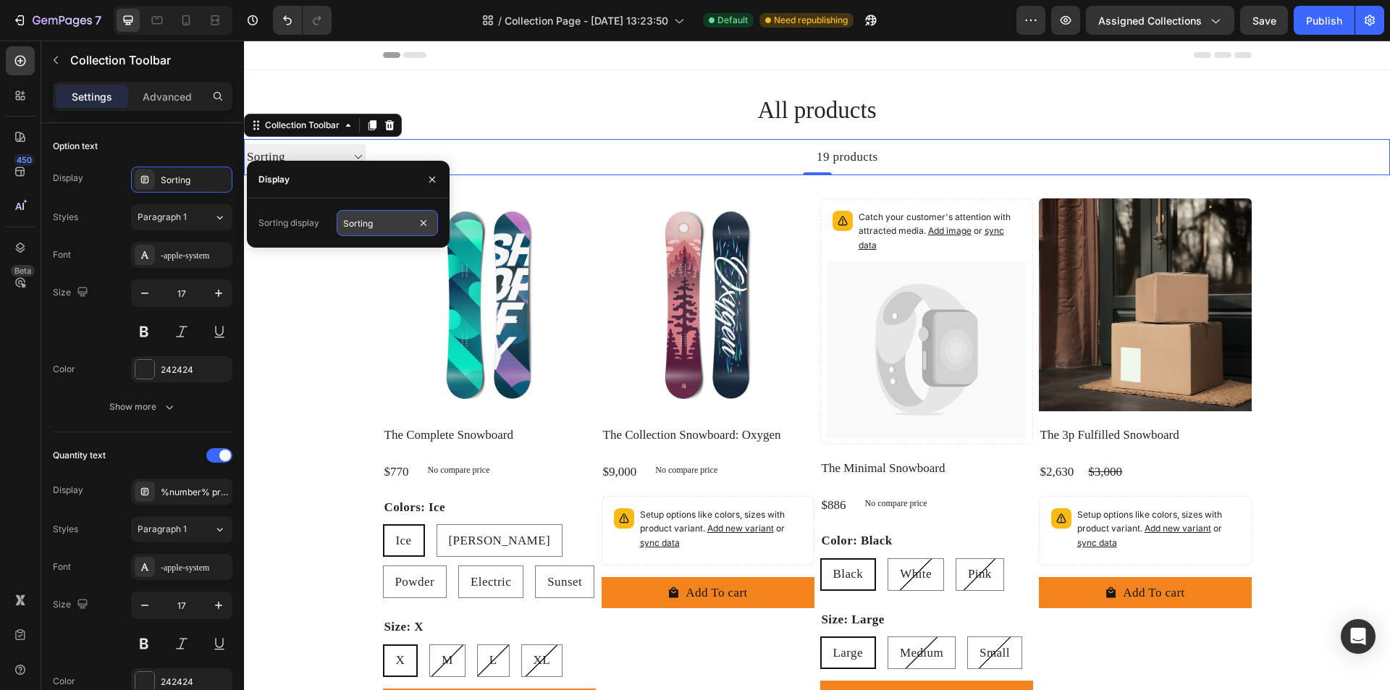
click at [363, 221] on input "Sorting" at bounding box center [387, 223] width 101 height 26
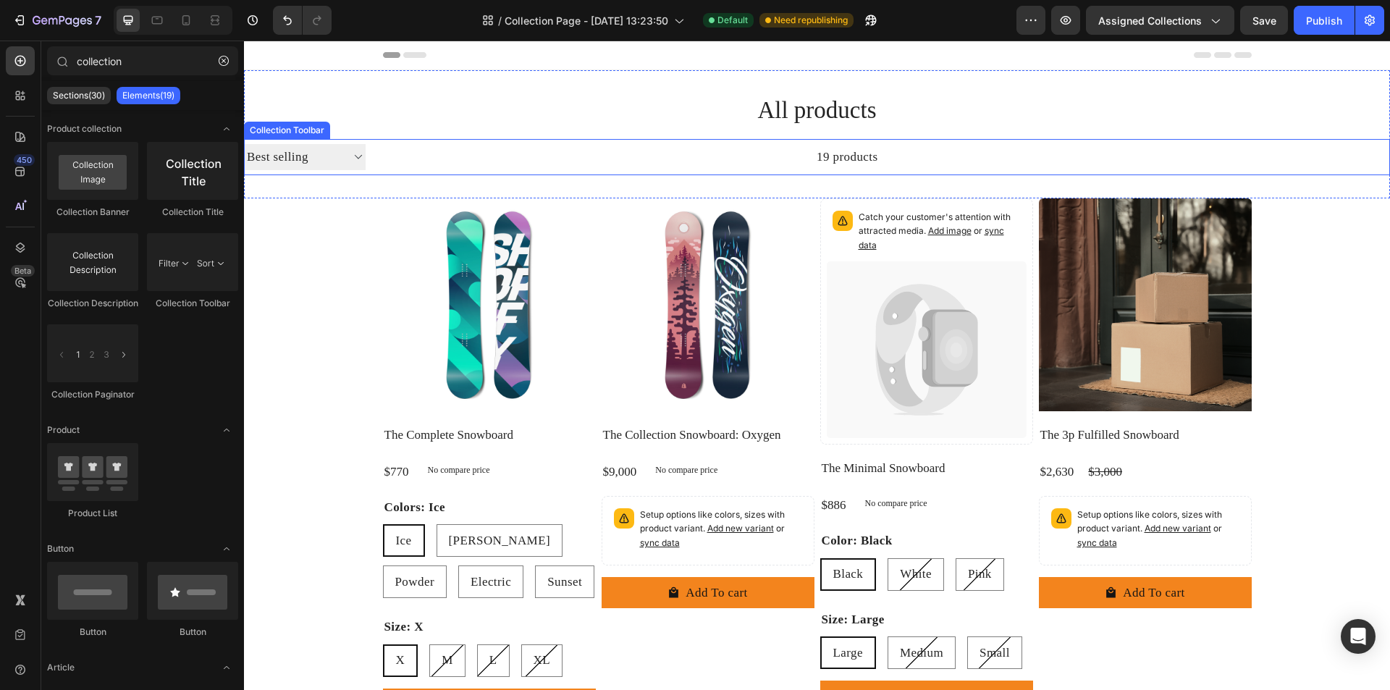
click at [339, 163] on select "Best selling Featured Alphabetically, A-Z Alphabetically, Z-A Price, low to hig…" at bounding box center [305, 156] width 122 height 25
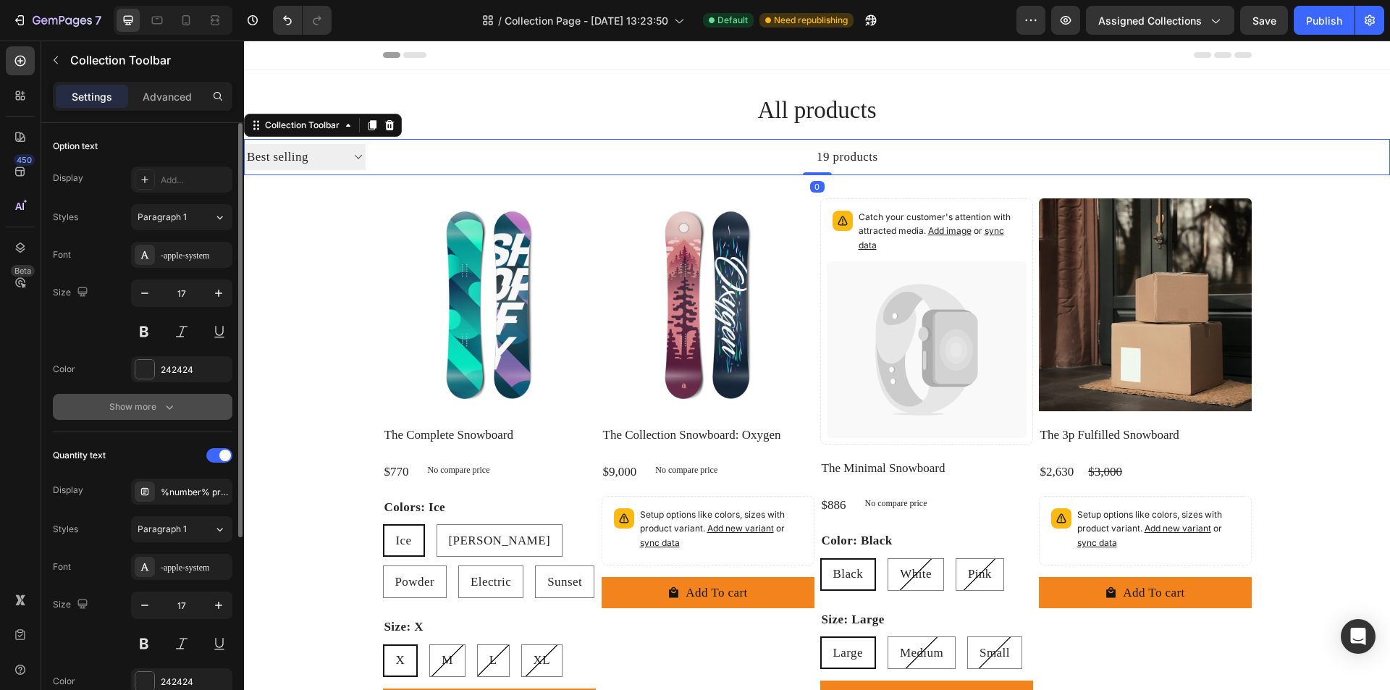
click at [170, 410] on icon "button" at bounding box center [169, 407] width 14 height 14
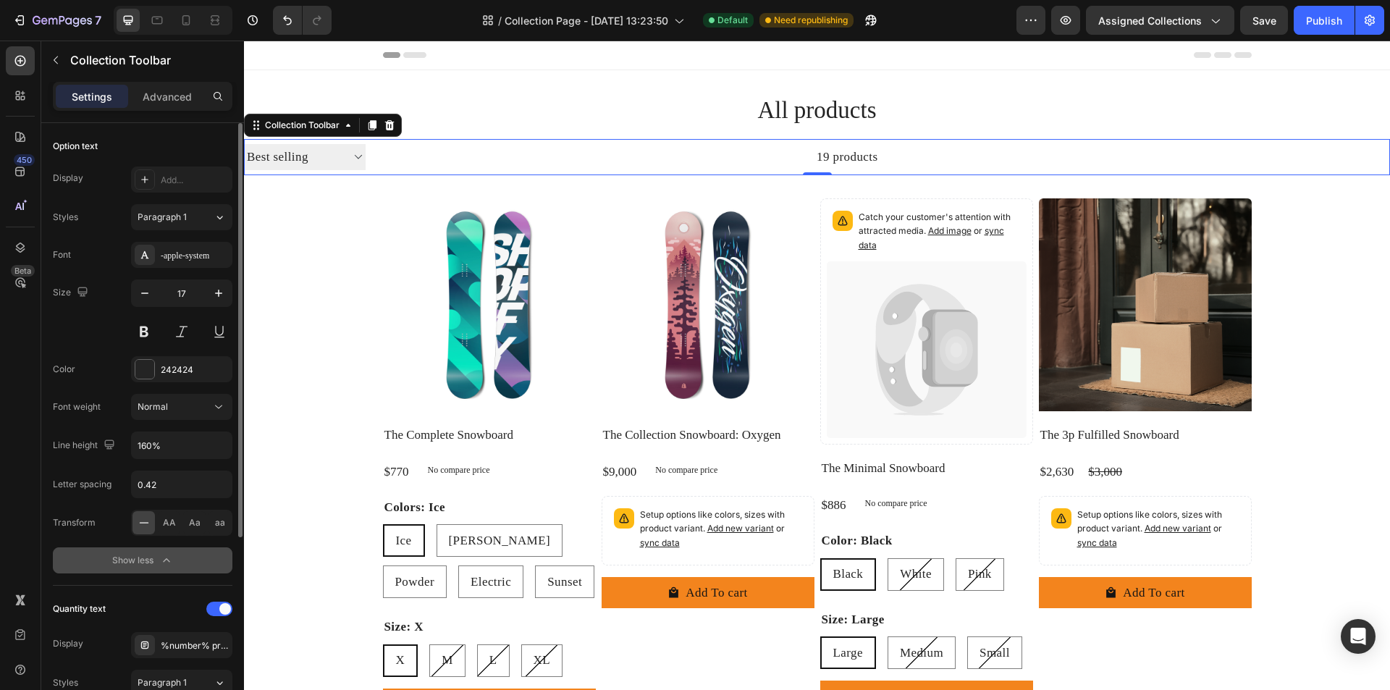
scroll to position [289, 0]
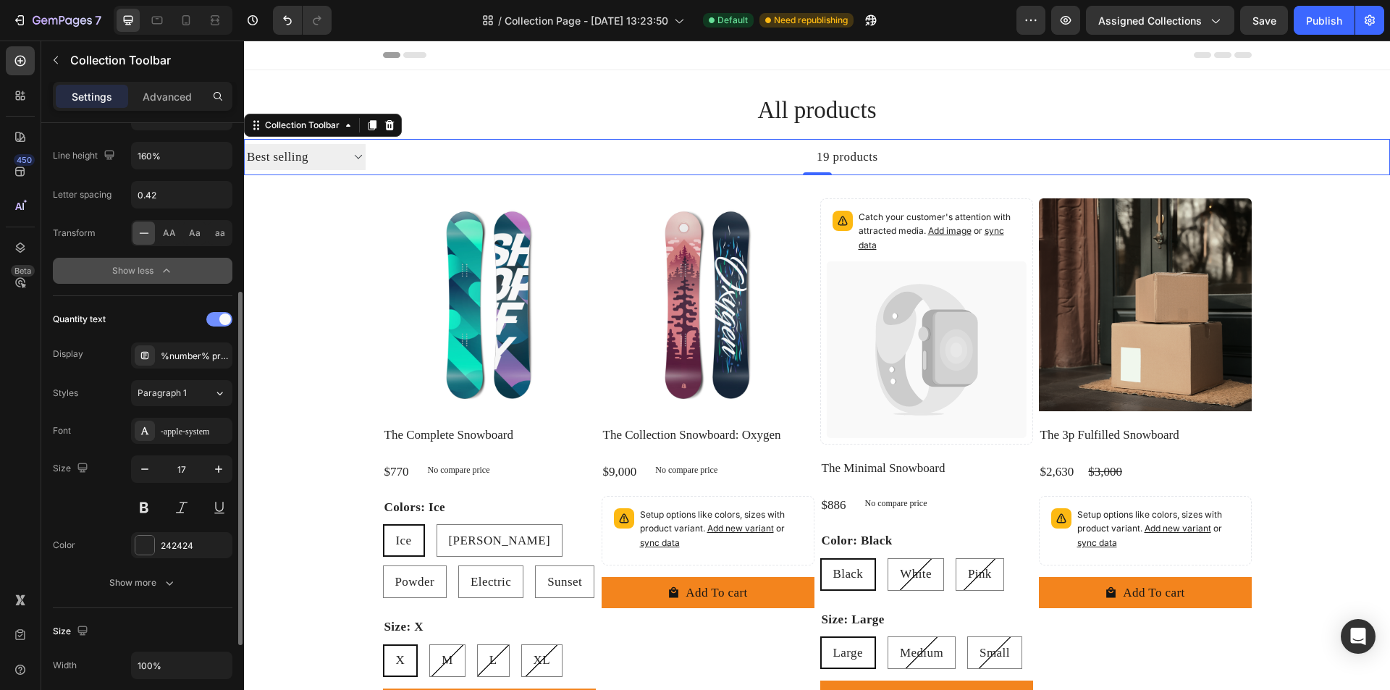
click at [213, 318] on div at bounding box center [219, 319] width 26 height 14
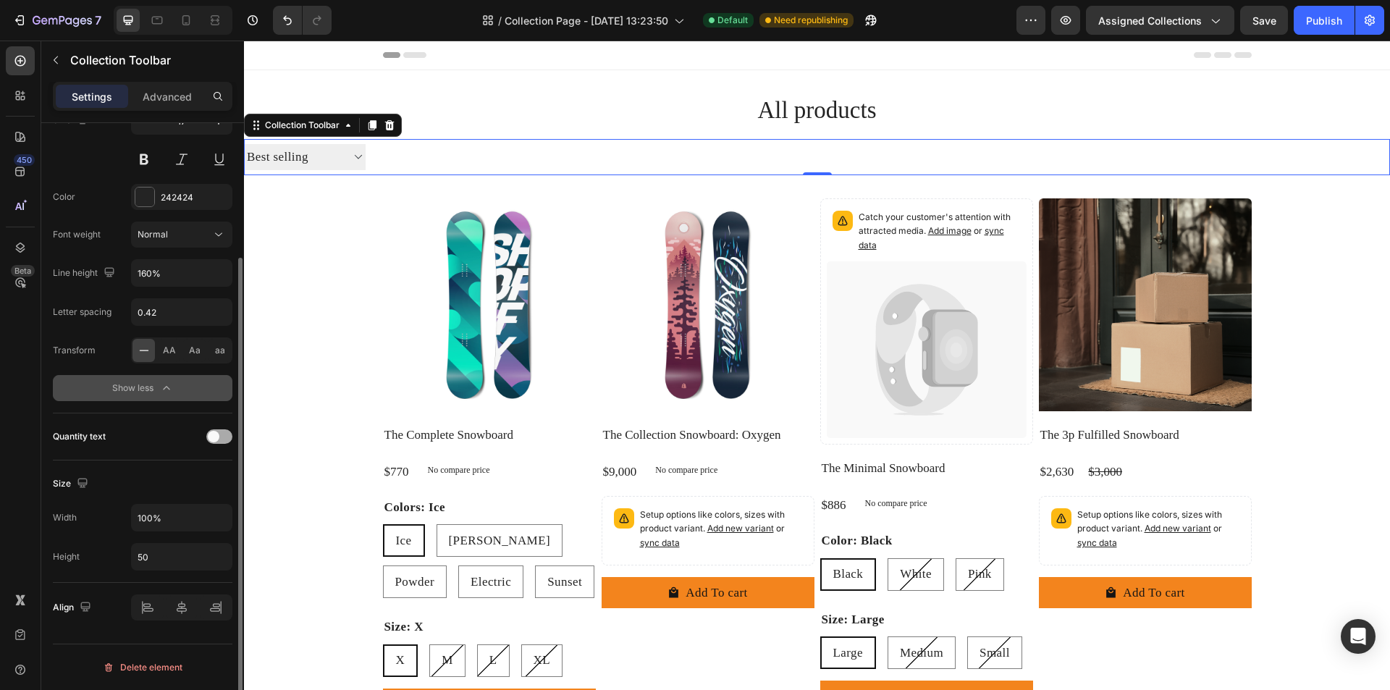
scroll to position [172, 0]
click at [213, 318] on input "0.42" at bounding box center [182, 312] width 100 height 26
click at [221, 431] on div at bounding box center [219, 436] width 26 height 14
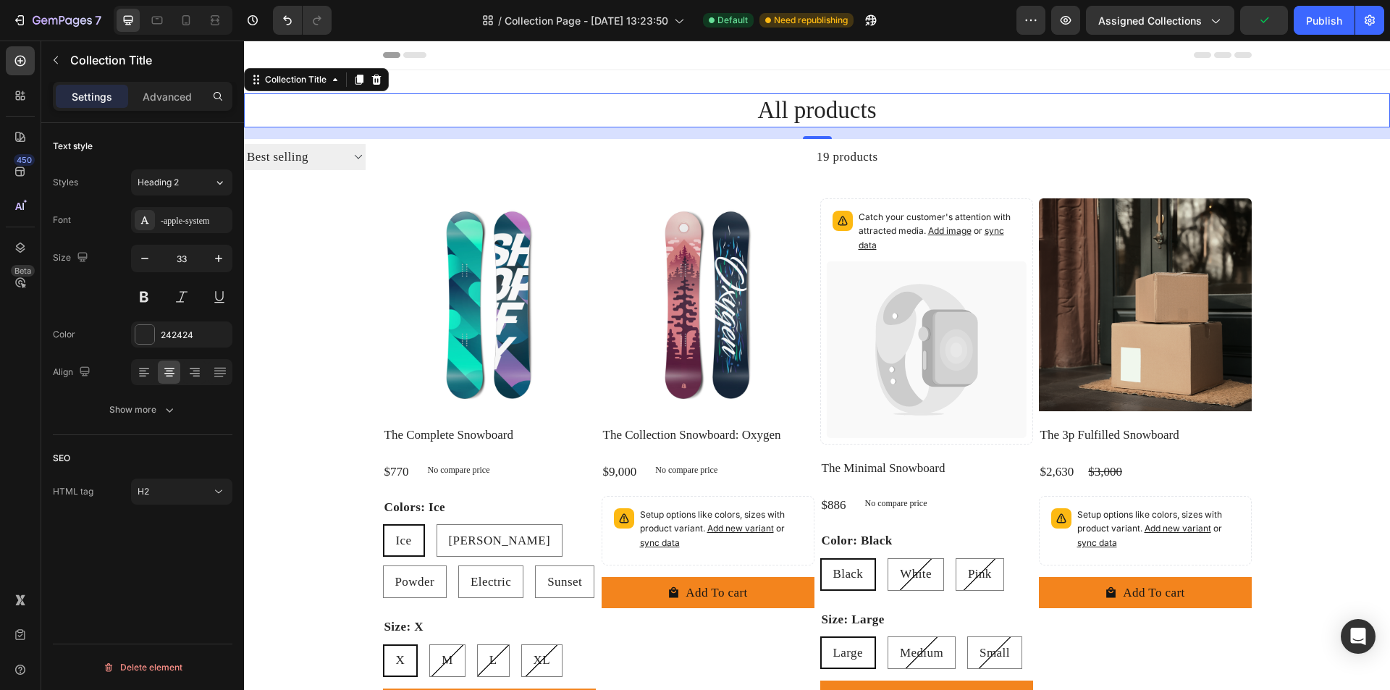
click at [629, 95] on h2 "All products" at bounding box center [817, 110] width 1146 height 34
click at [1329, 30] on button "Publish" at bounding box center [1323, 20] width 61 height 29
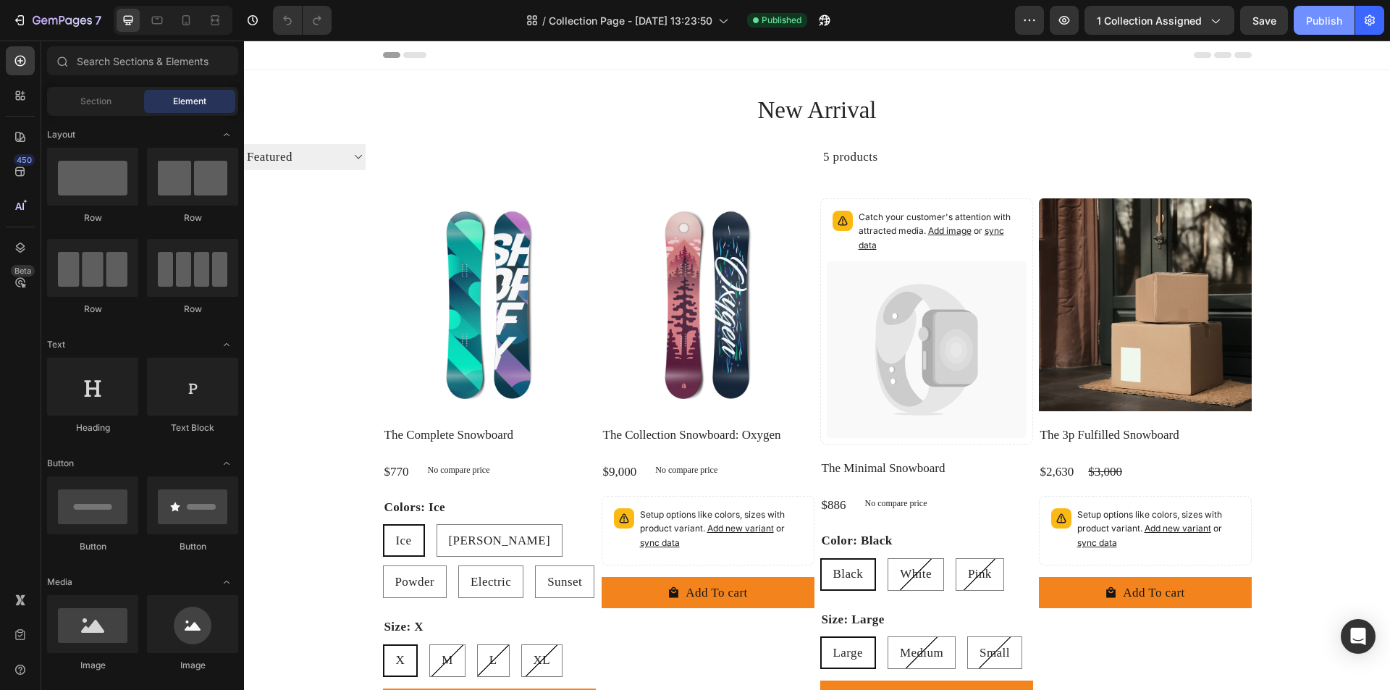
click at [1334, 25] on div "Publish" at bounding box center [1324, 20] width 36 height 15
click at [1377, 28] on button "button" at bounding box center [1369, 20] width 29 height 29
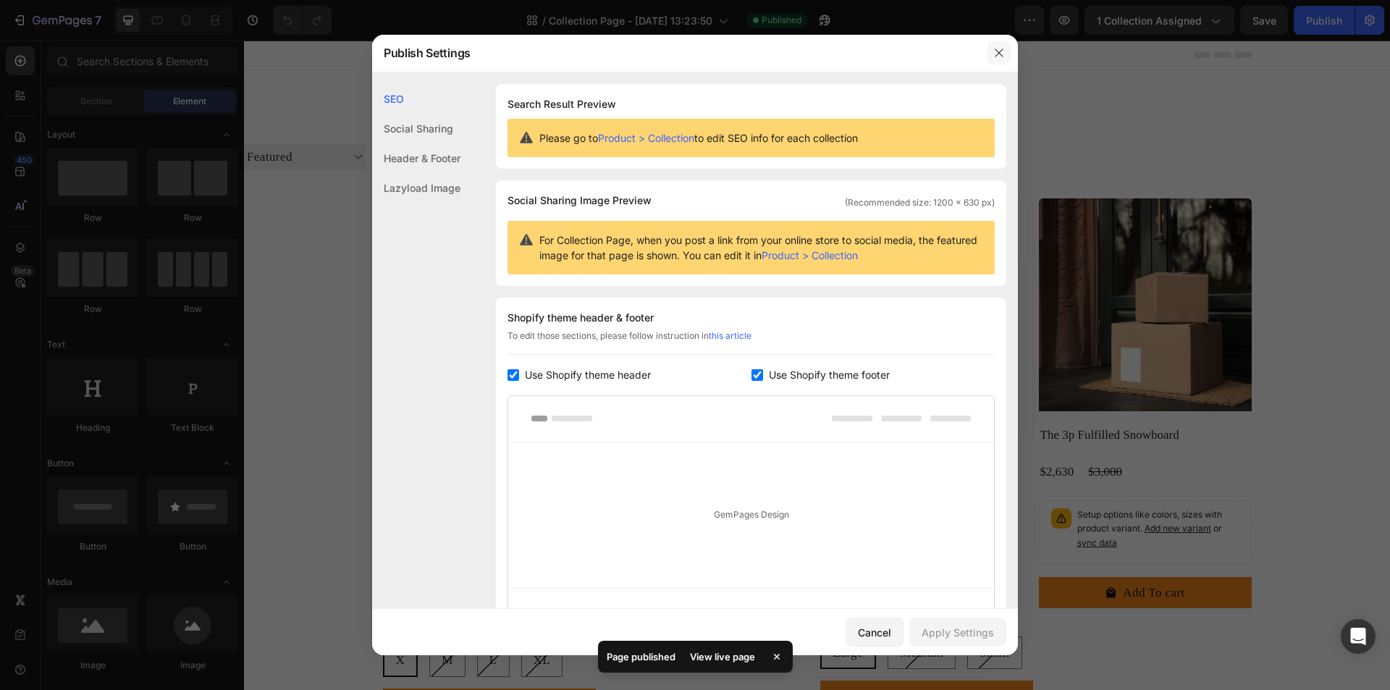
drag, startPoint x: 1005, startPoint y: 59, endPoint x: 1112, endPoint y: 38, distance: 109.2
click at [1005, 59] on button "button" at bounding box center [998, 52] width 23 height 23
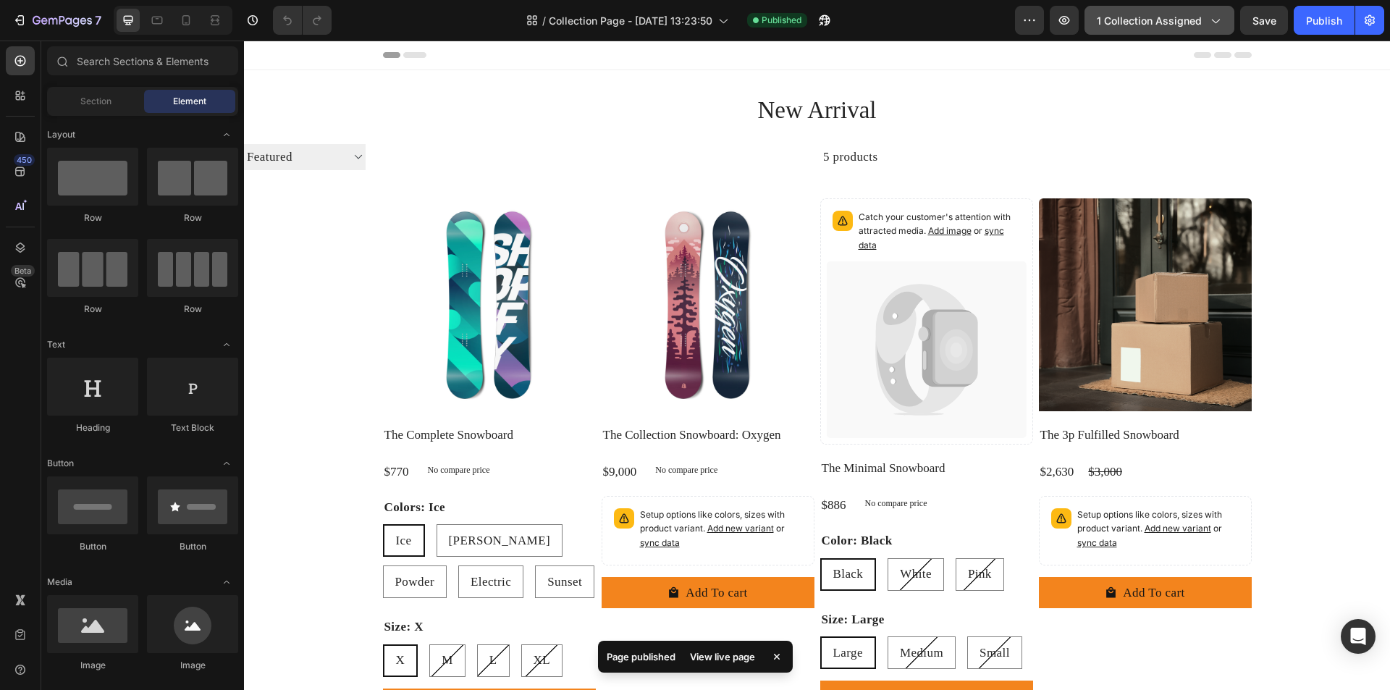
click at [1156, 25] on span "1 collection assigned" at bounding box center [1148, 20] width 105 height 15
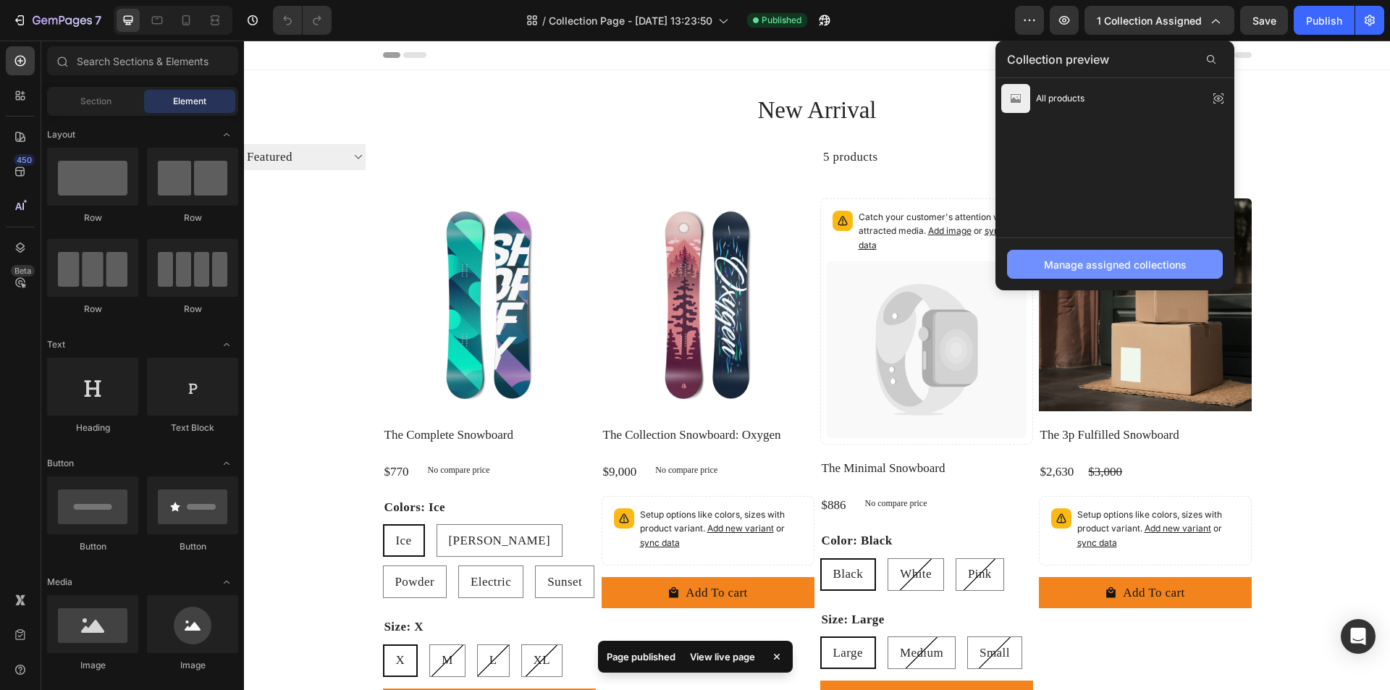
click at [1124, 262] on div "Manage assigned collections" at bounding box center [1115, 264] width 143 height 15
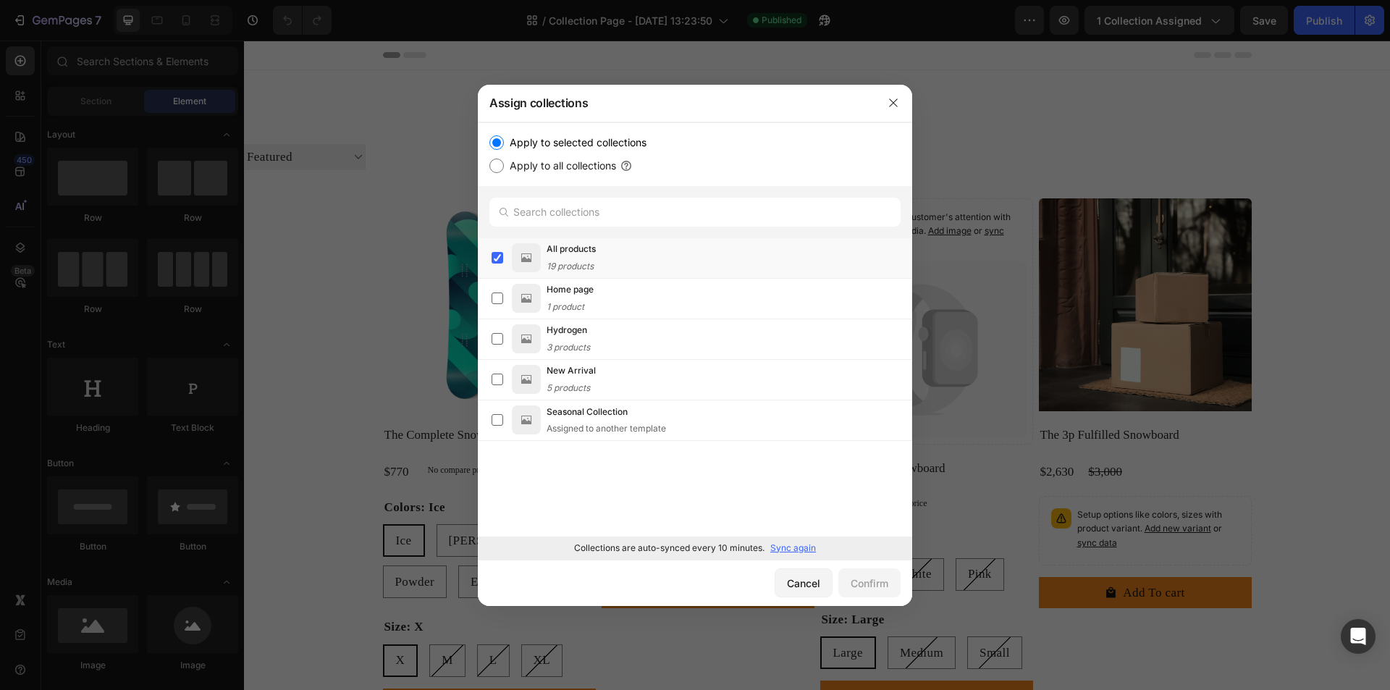
click at [571, 166] on label "Apply to all collections" at bounding box center [560, 165] width 112 height 17
click at [504, 166] on input "Apply to all collections" at bounding box center [496, 165] width 14 height 14
radio input "true"
